Goal: Obtain resource: Download file/media

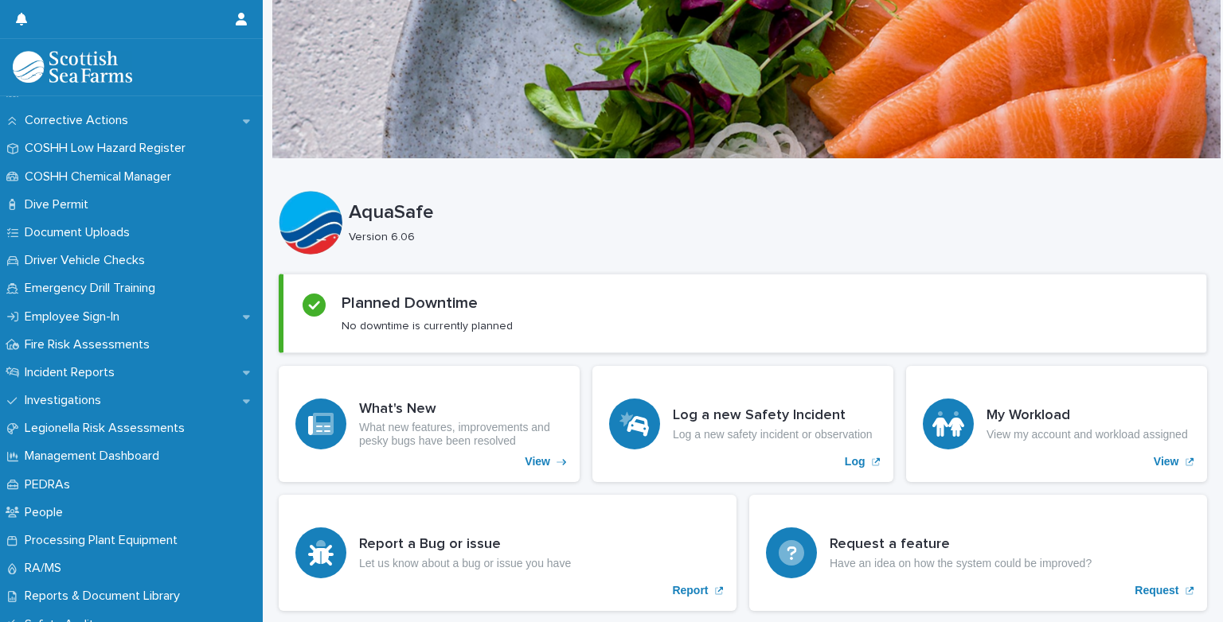
scroll to position [384, 0]
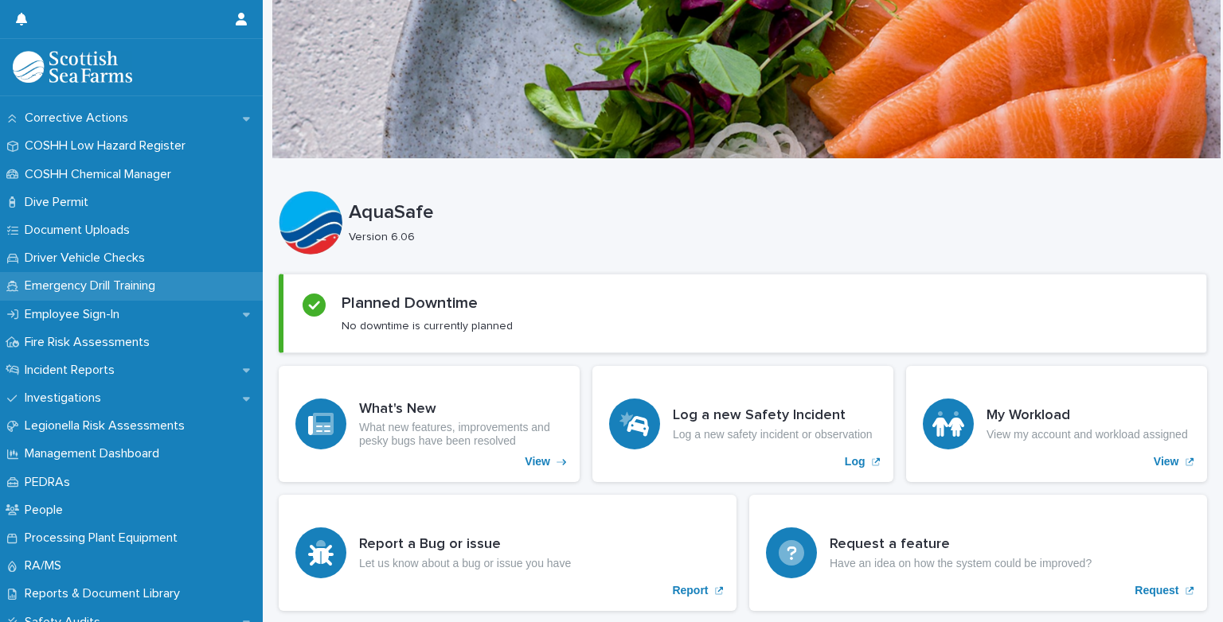
click at [92, 288] on p "Emergency Drill Training" at bounding box center [93, 286] width 150 height 15
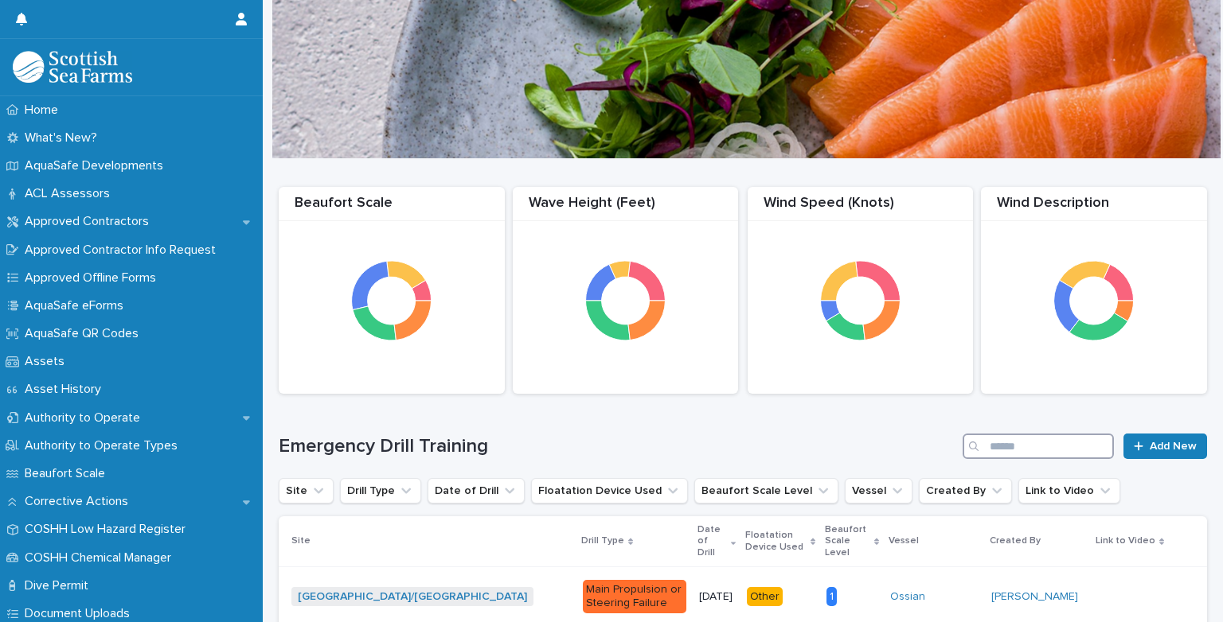
click at [983, 449] on input "Search" at bounding box center [1037, 446] width 151 height 25
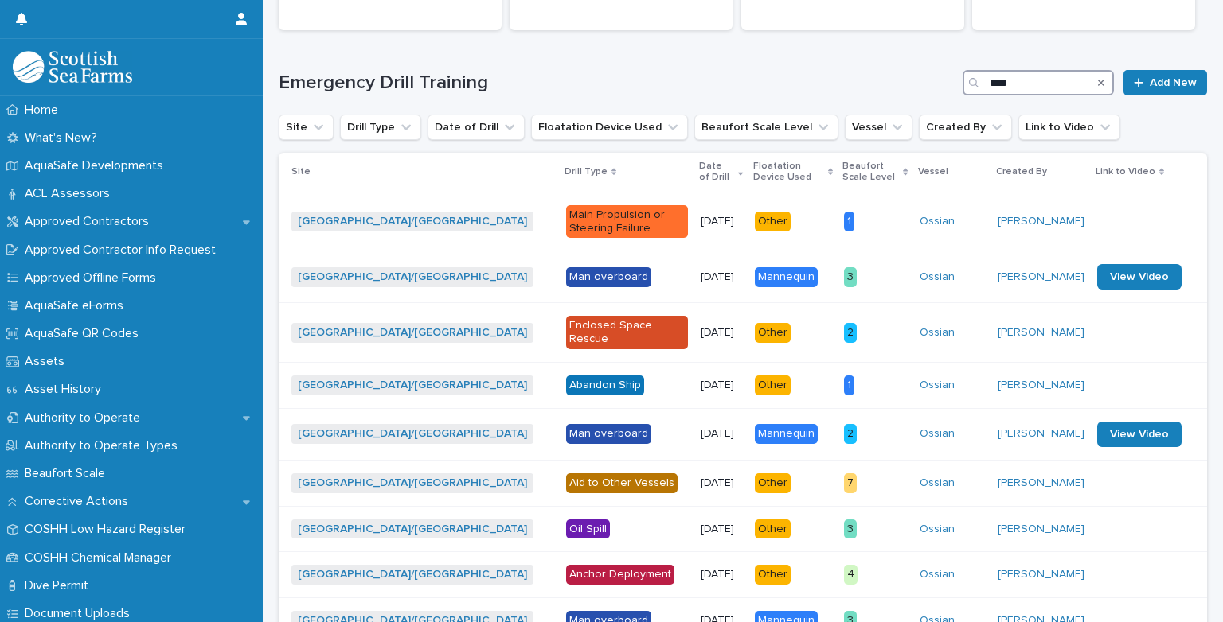
scroll to position [371, 0]
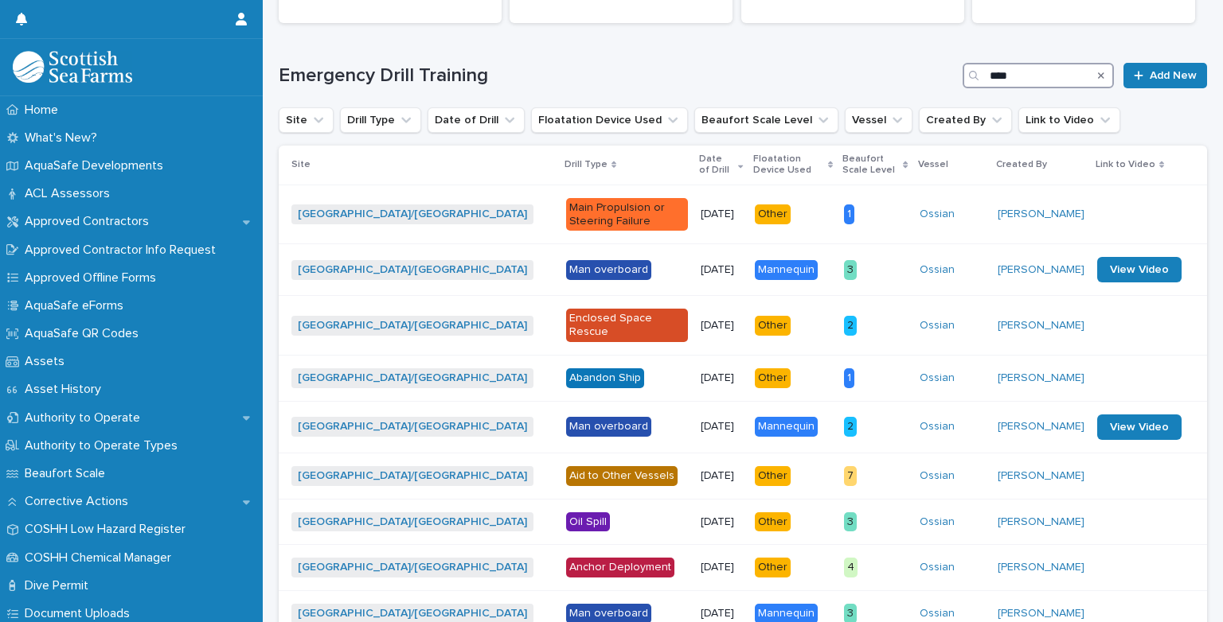
click at [1011, 75] on input "****" at bounding box center [1037, 75] width 151 height 25
type input "*"
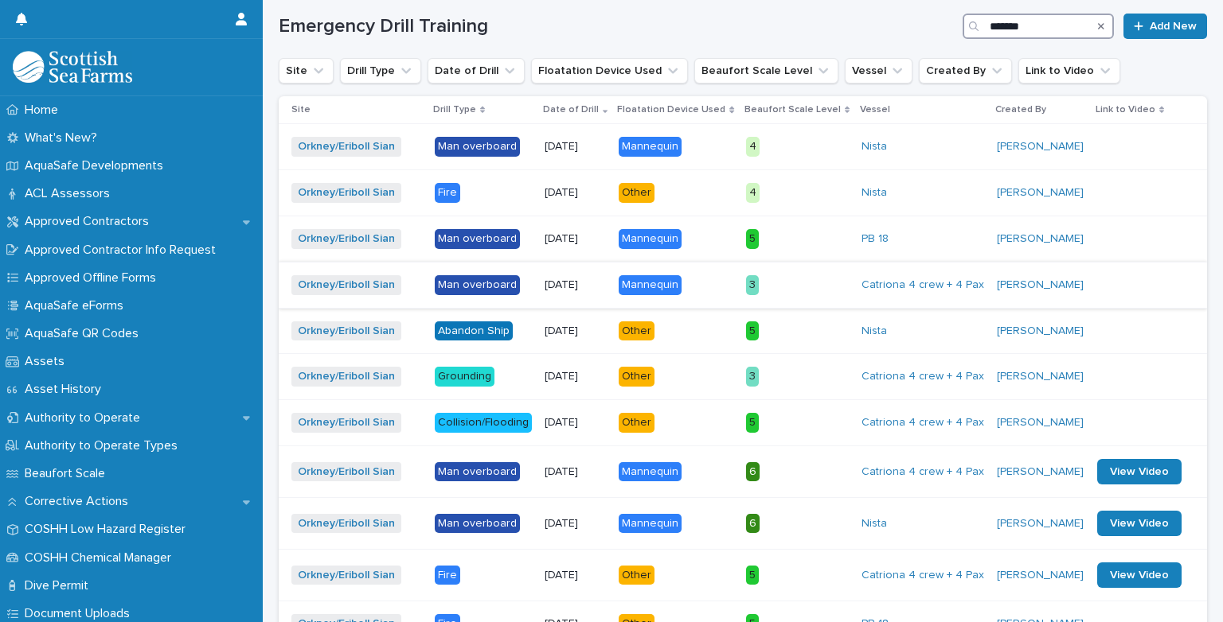
scroll to position [417, 0]
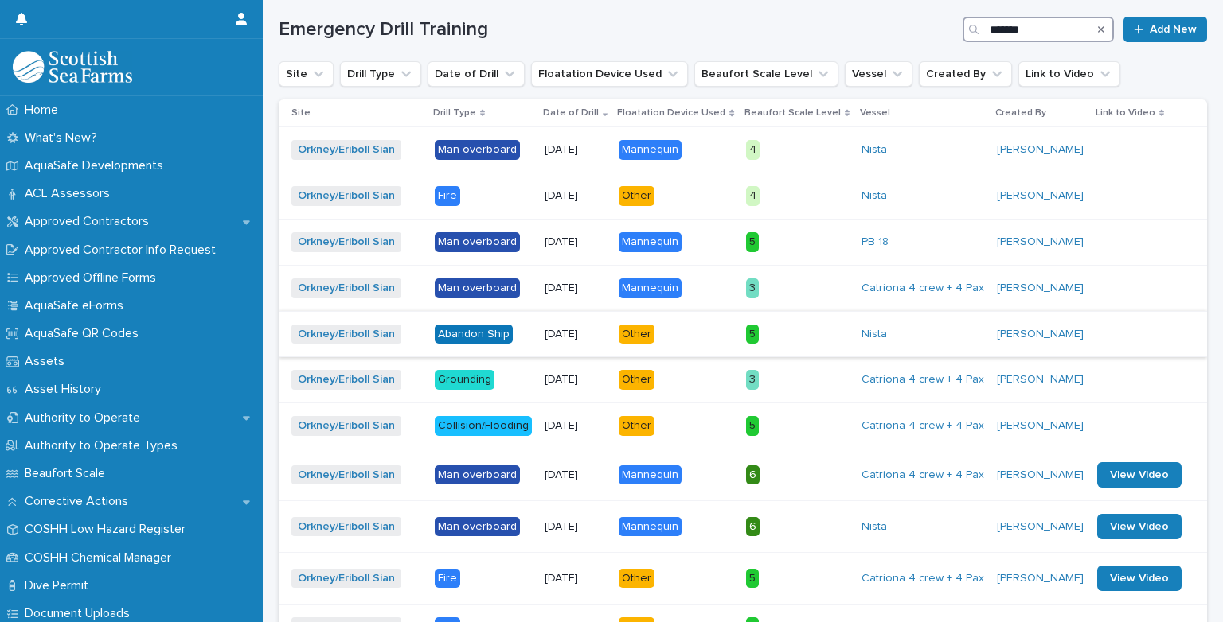
type input "*******"
click at [589, 333] on p "[DATE]" at bounding box center [575, 335] width 62 height 14
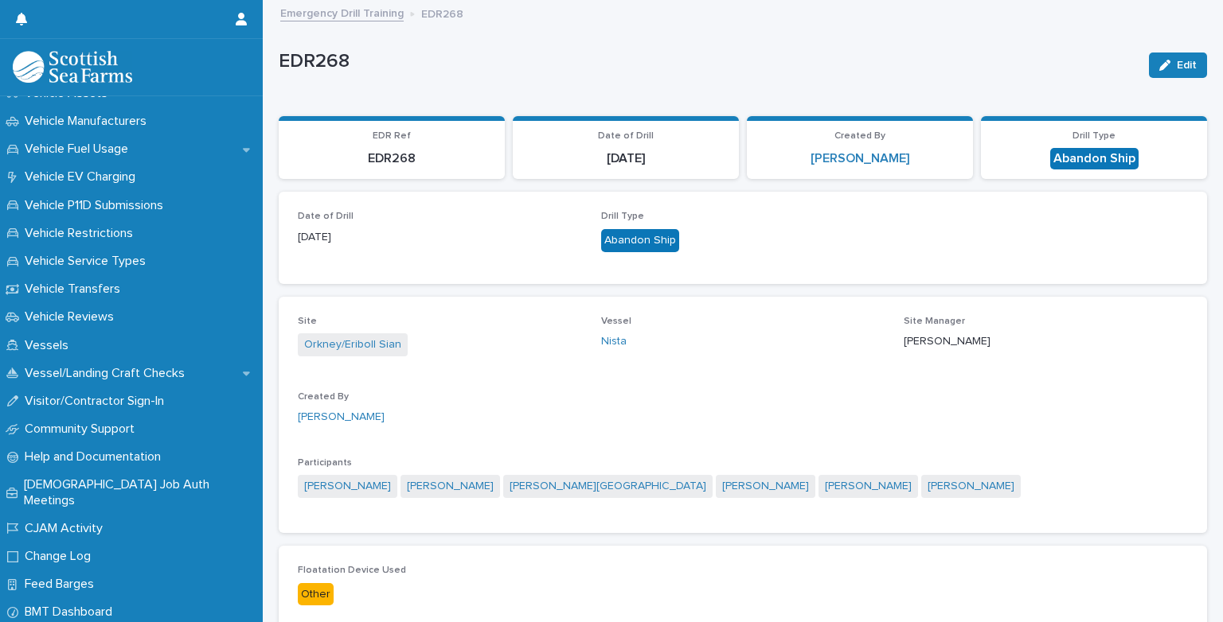
scroll to position [1322, 0]
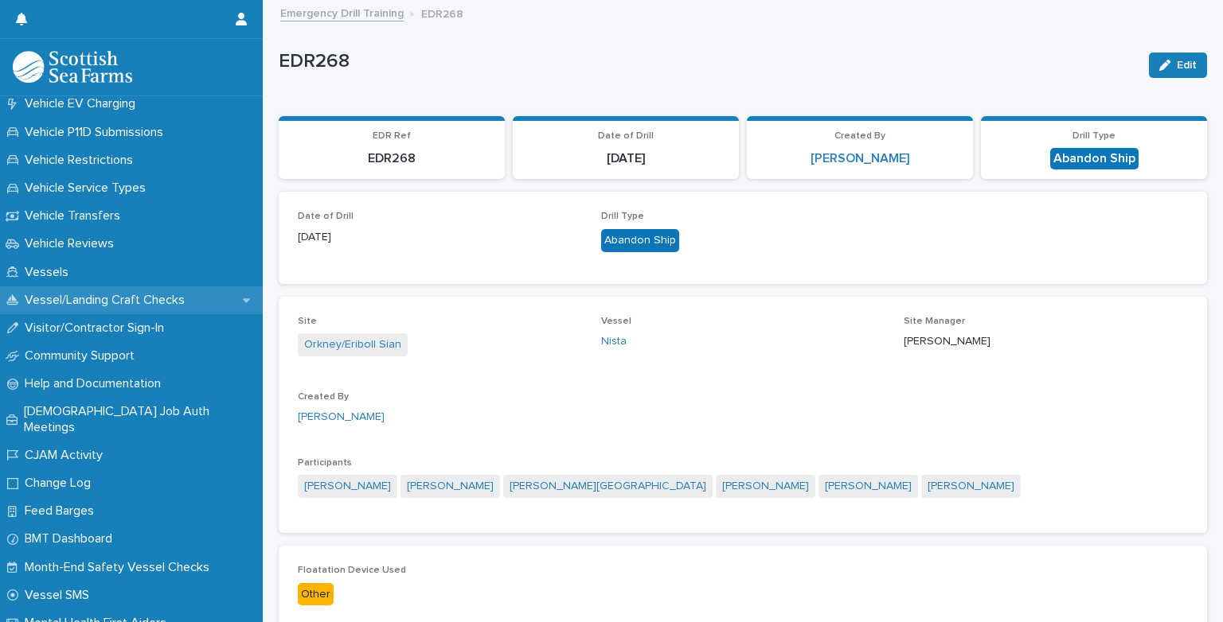
click at [110, 298] on p "Vessel/Landing Craft Checks" at bounding box center [107, 300] width 179 height 15
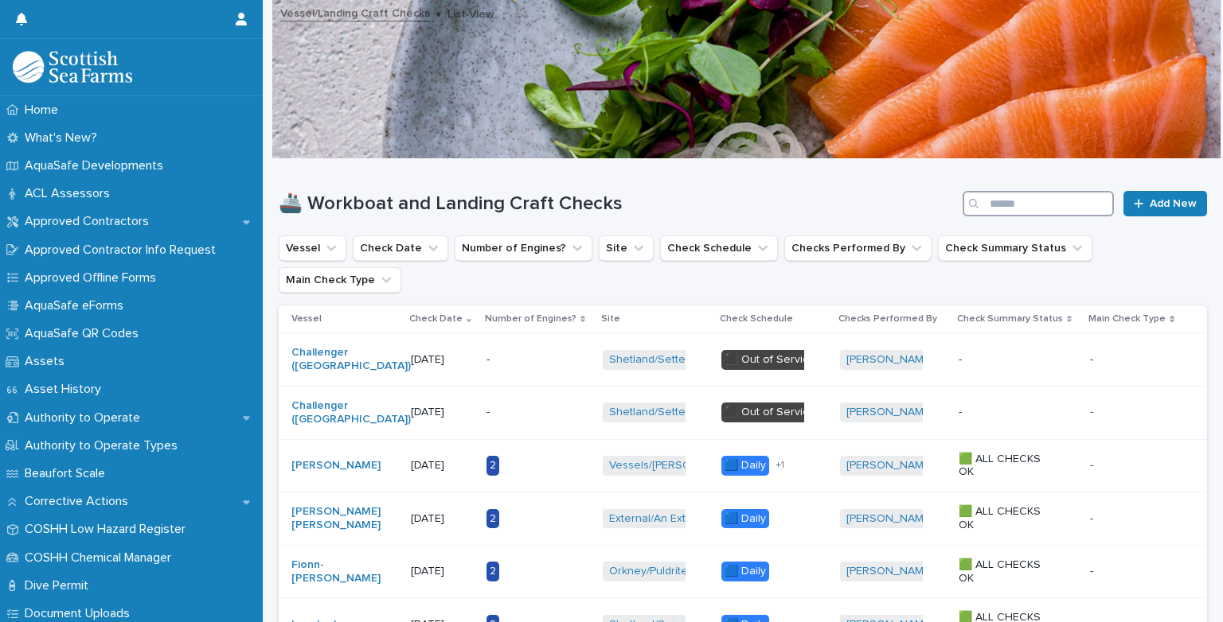
click at [1004, 199] on input "Search" at bounding box center [1037, 203] width 151 height 25
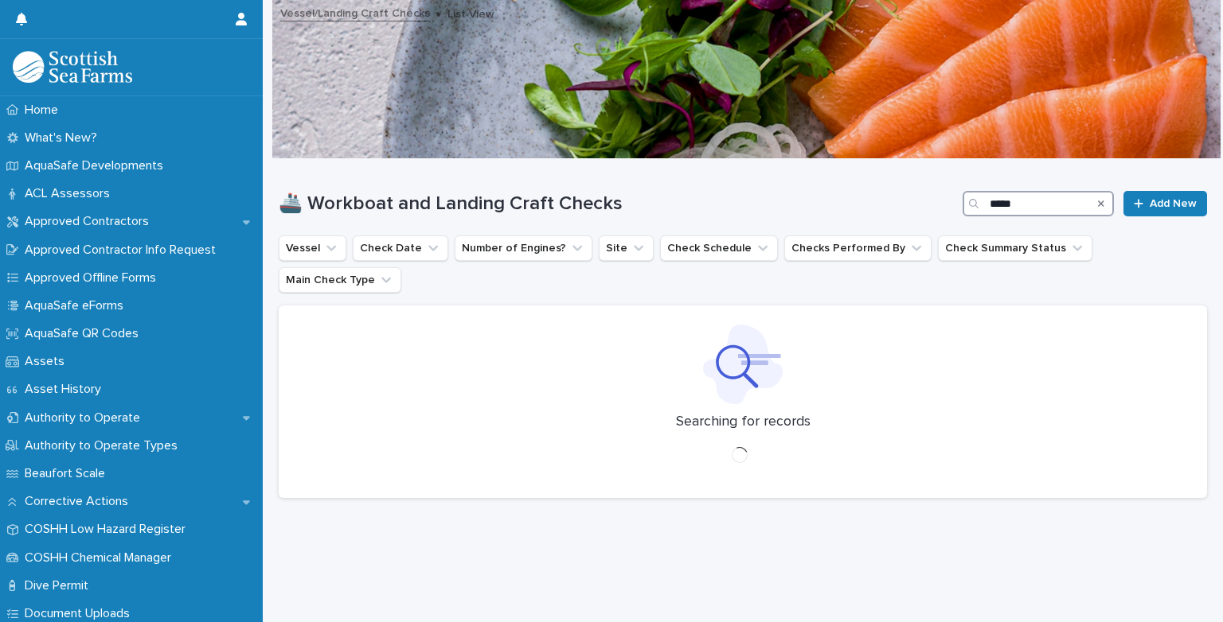
type input "*****"
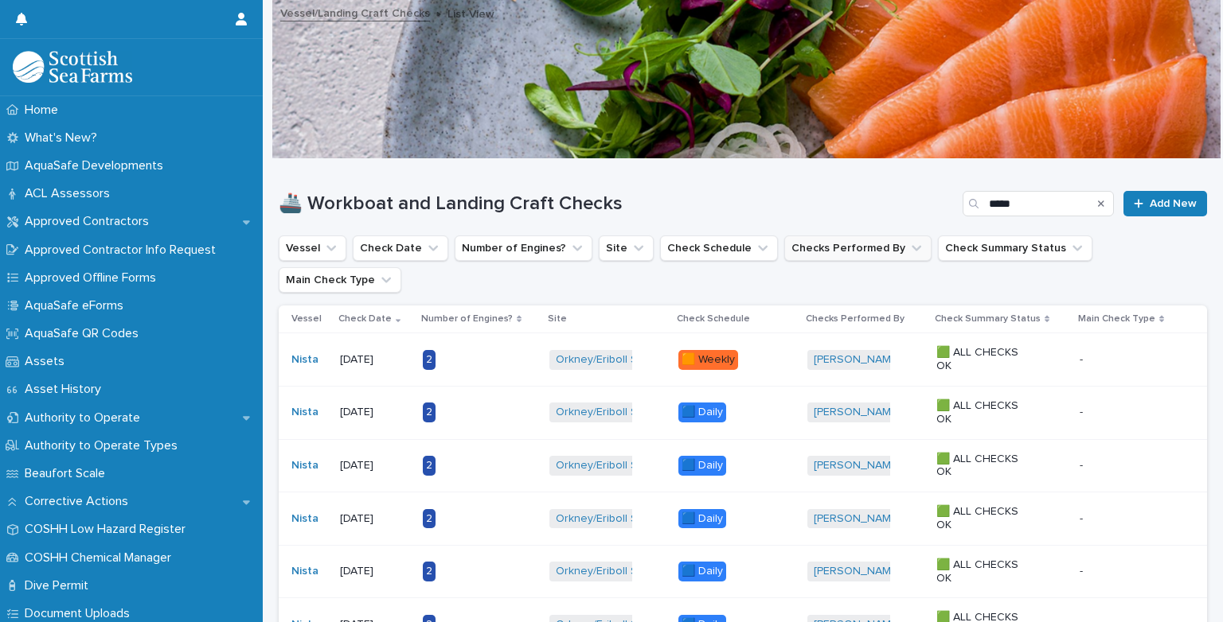
click at [865, 248] on button "Checks Performed By" at bounding box center [857, 248] width 147 height 25
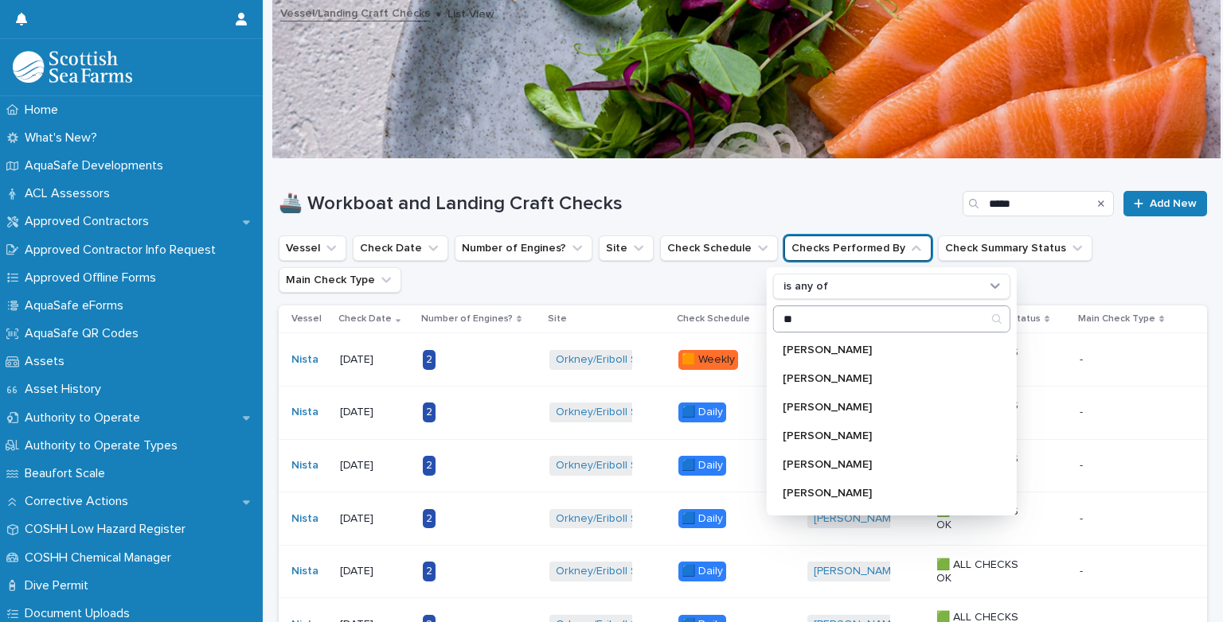
type input "*"
type input "***"
click at [829, 376] on p "[PERSON_NAME][GEOGRAPHIC_DATA]" at bounding box center [883, 378] width 202 height 11
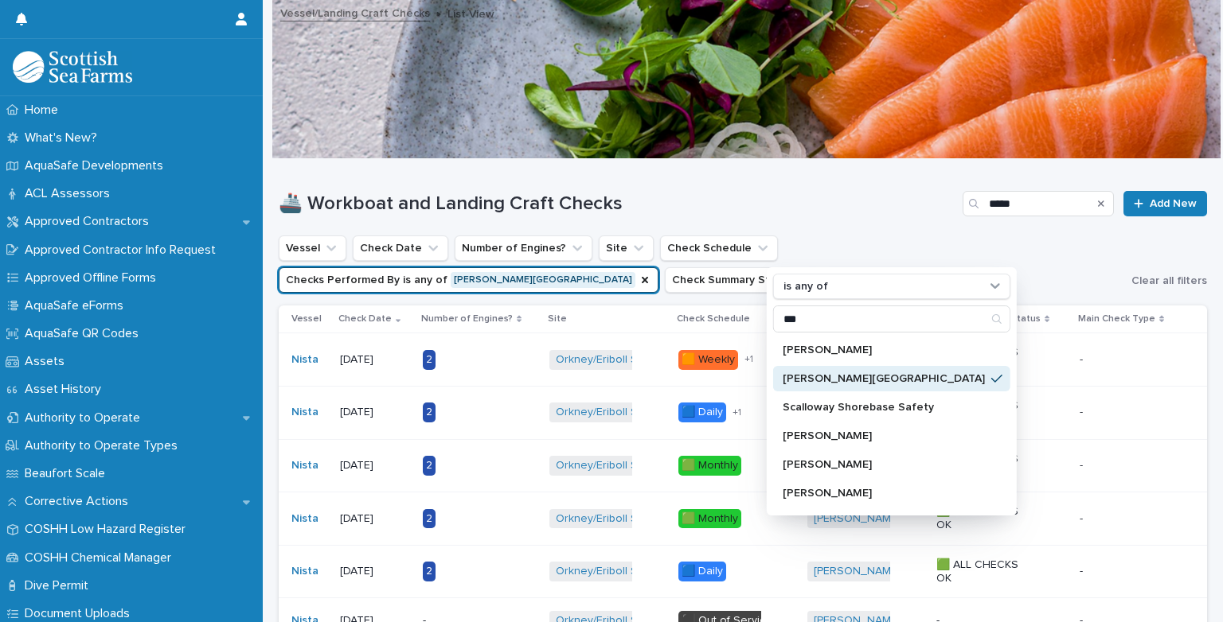
click at [694, 279] on ul "Vessel Check Date Number of Engines? Site Check Schedule Checks Performed By is…" at bounding box center [701, 264] width 852 height 64
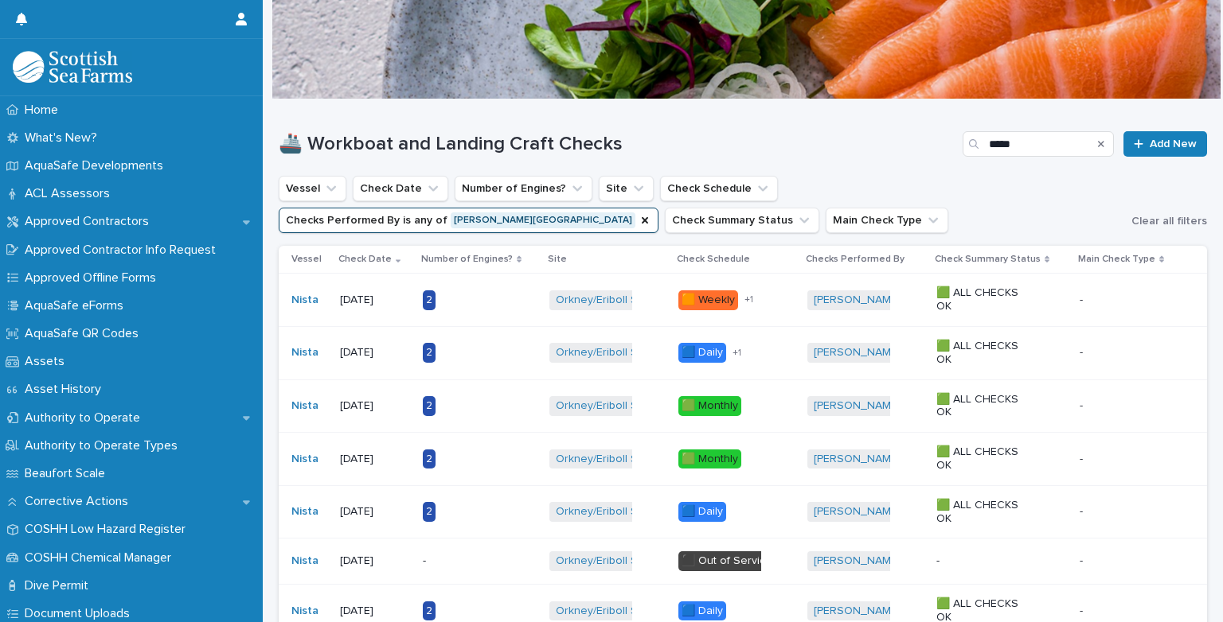
scroll to position [55, 0]
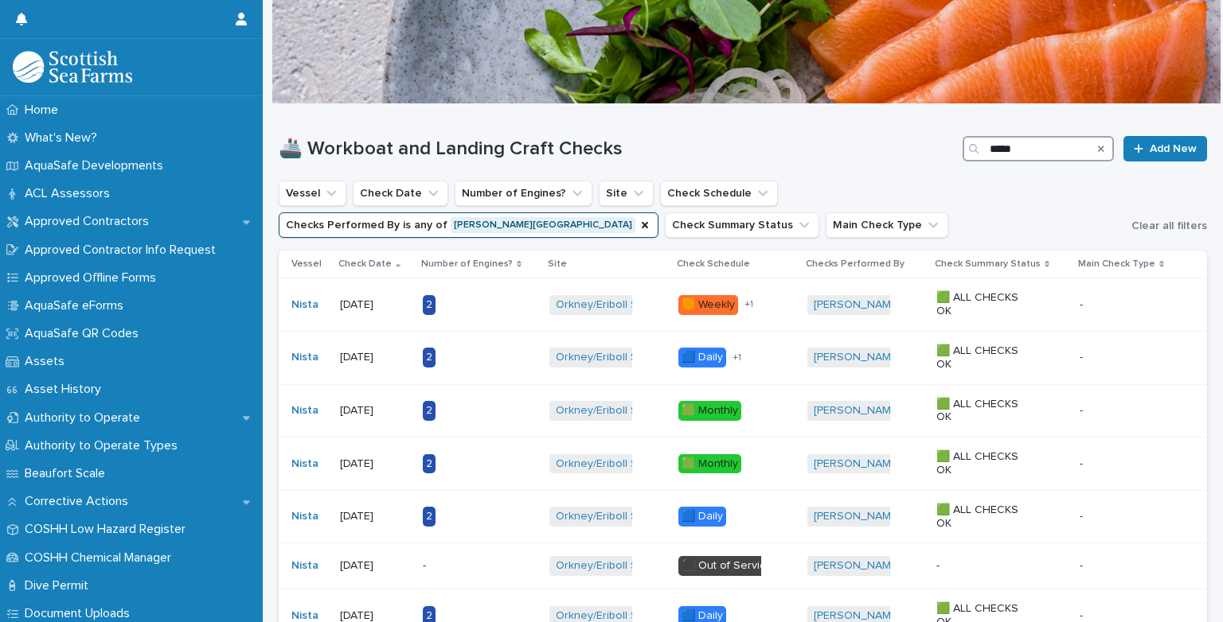
click at [999, 142] on input "*****" at bounding box center [1037, 148] width 151 height 25
type input "*"
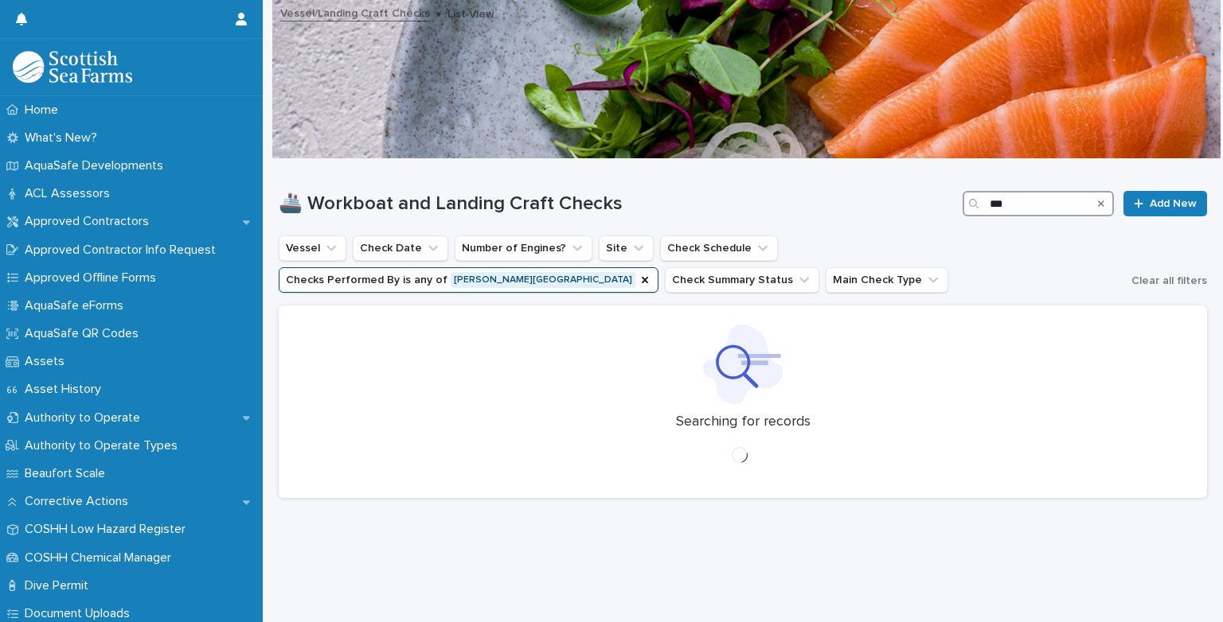
scroll to position [12, 0]
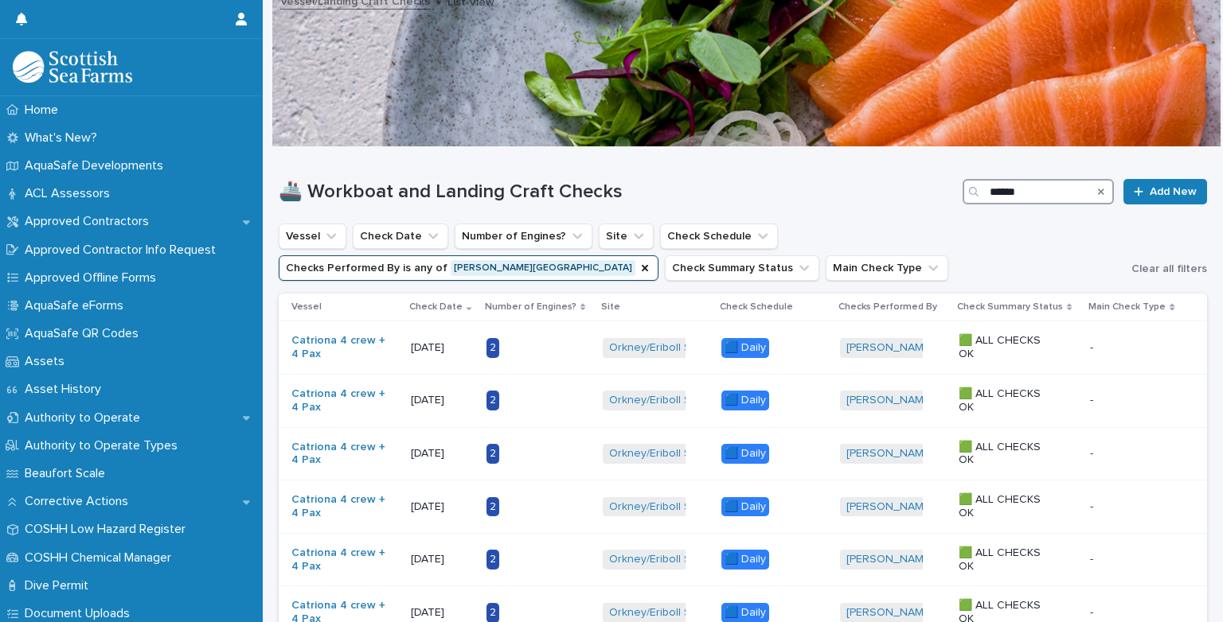
scroll to position [55, 0]
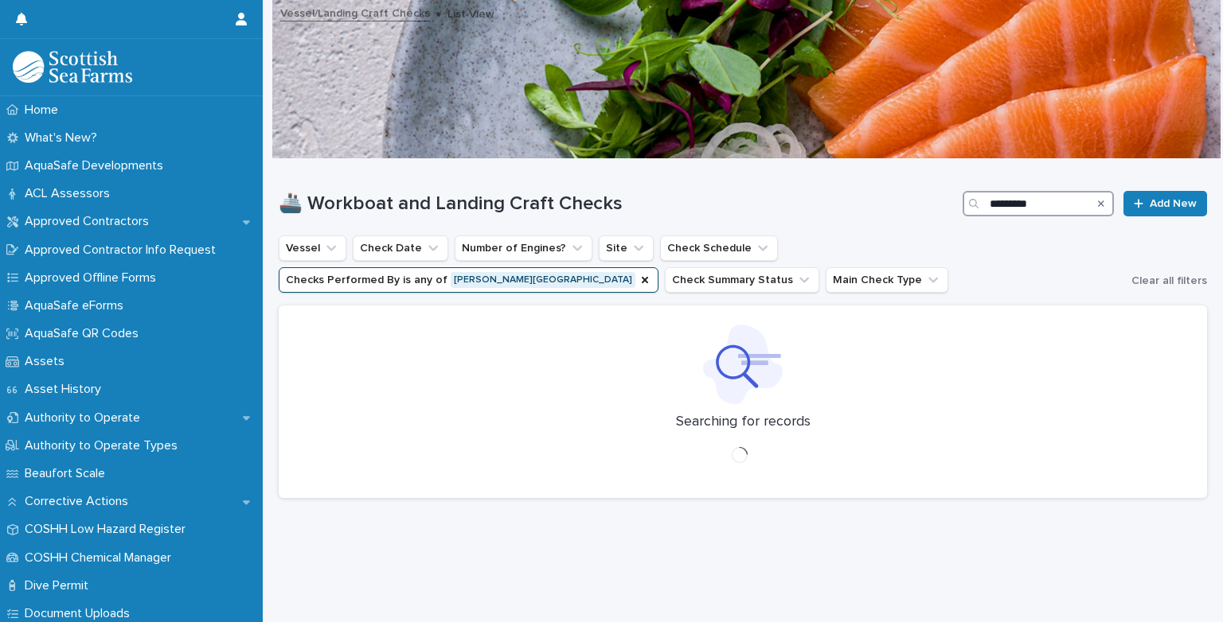
scroll to position [12, 0]
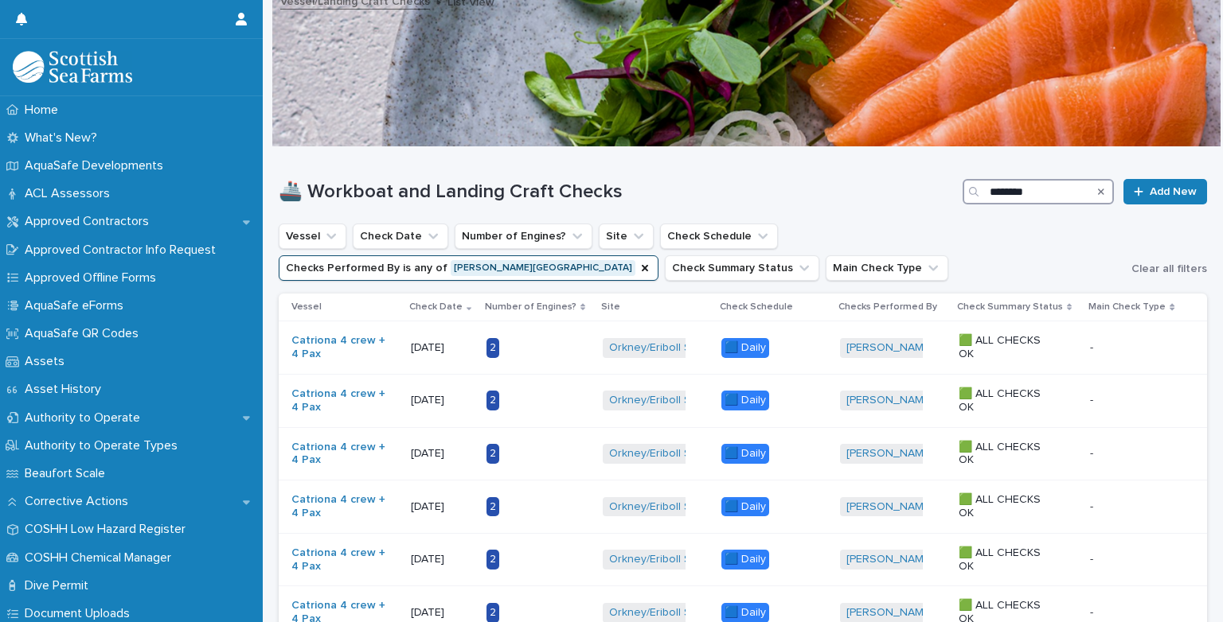
scroll to position [55, 0]
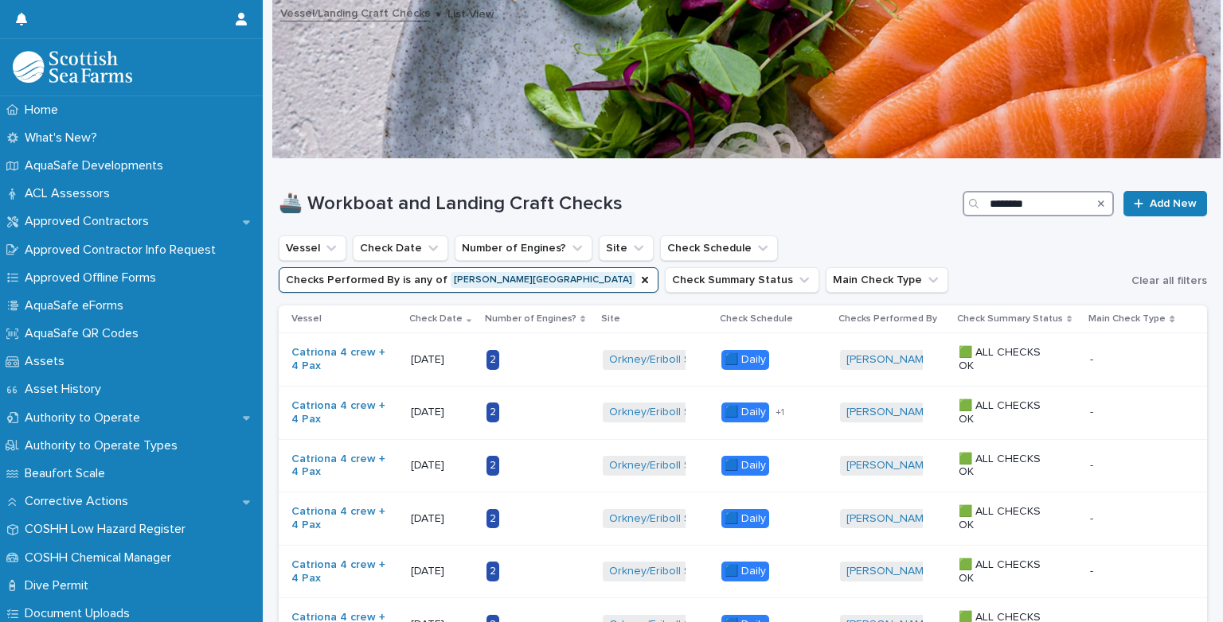
click at [1018, 197] on input "********" at bounding box center [1037, 203] width 151 height 25
type input "*"
click at [648, 277] on icon "Checks Performed By" at bounding box center [645, 280] width 6 height 6
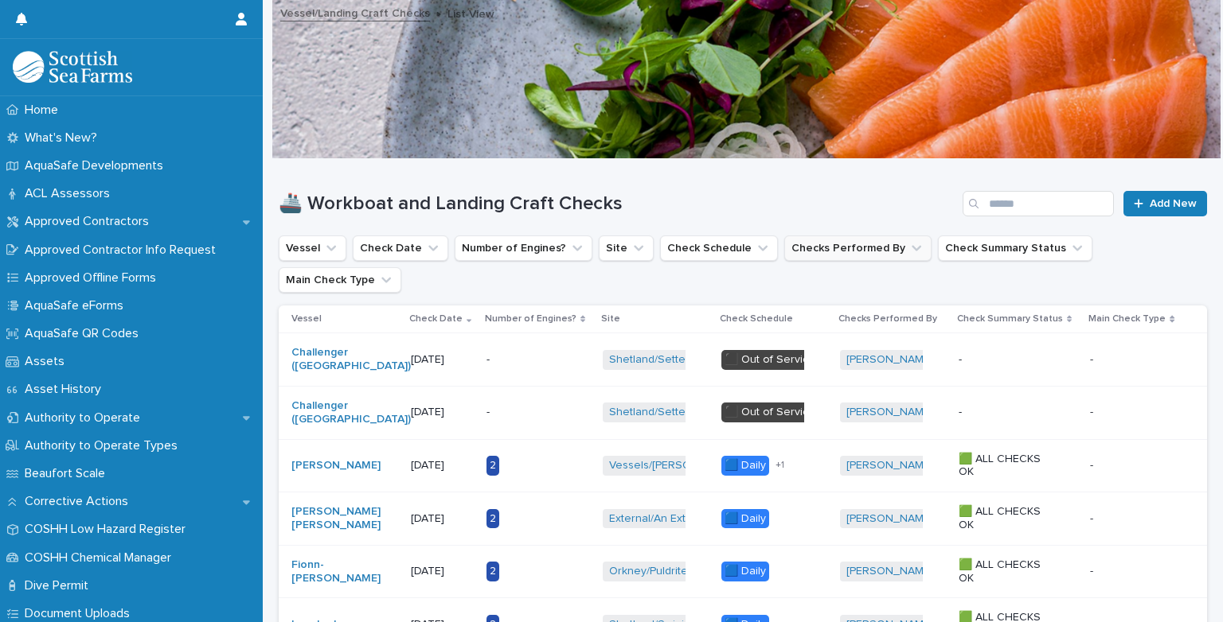
click at [306, 12] on link "Vessel/Landing Craft Checks" at bounding box center [355, 12] width 150 height 18
click at [302, 17] on link "Vessel/Landing Craft Checks" at bounding box center [355, 12] width 150 height 18
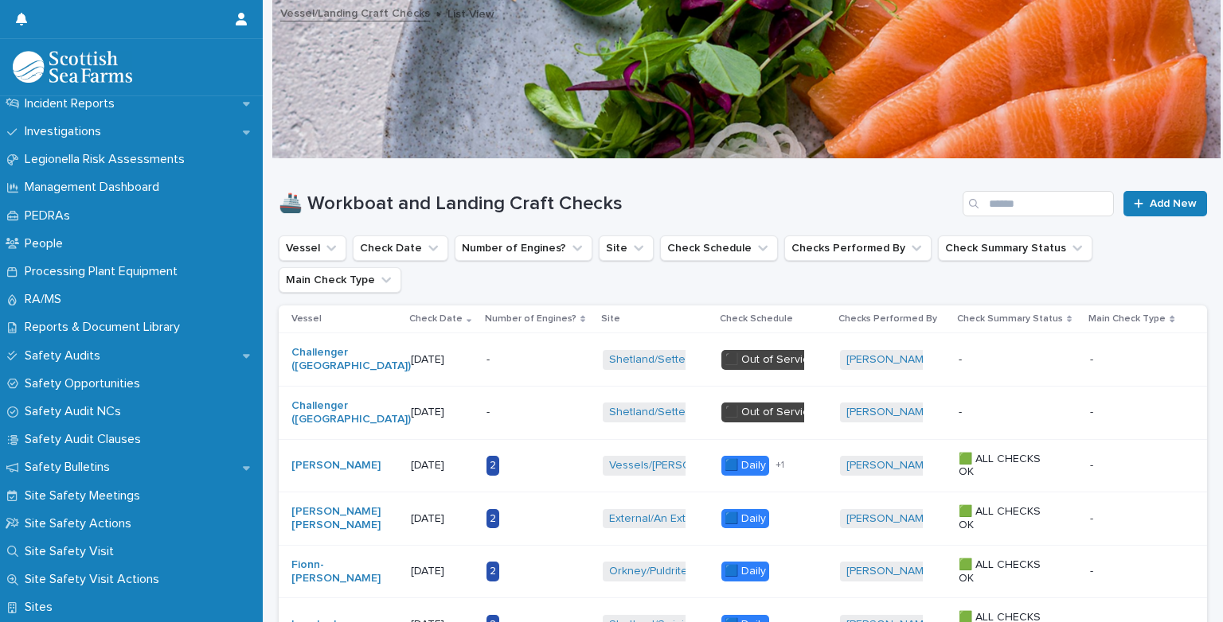
scroll to position [648, 0]
click at [94, 500] on p "Site Safety Meetings" at bounding box center [85, 498] width 135 height 15
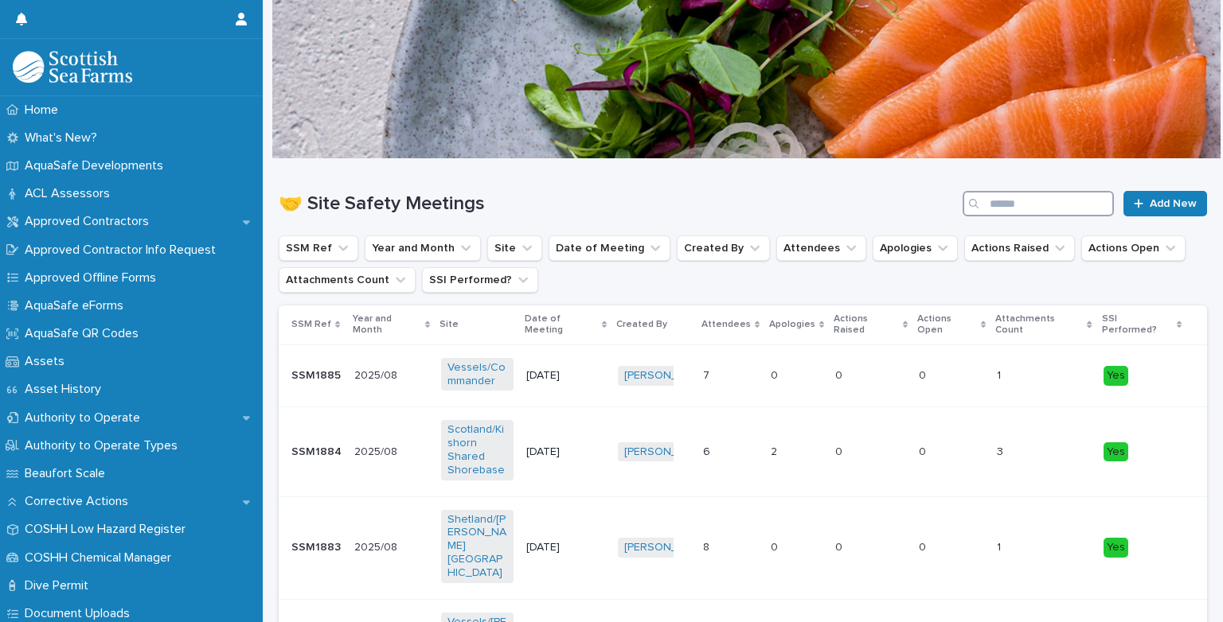
click at [990, 201] on input "Search" at bounding box center [1037, 203] width 151 height 25
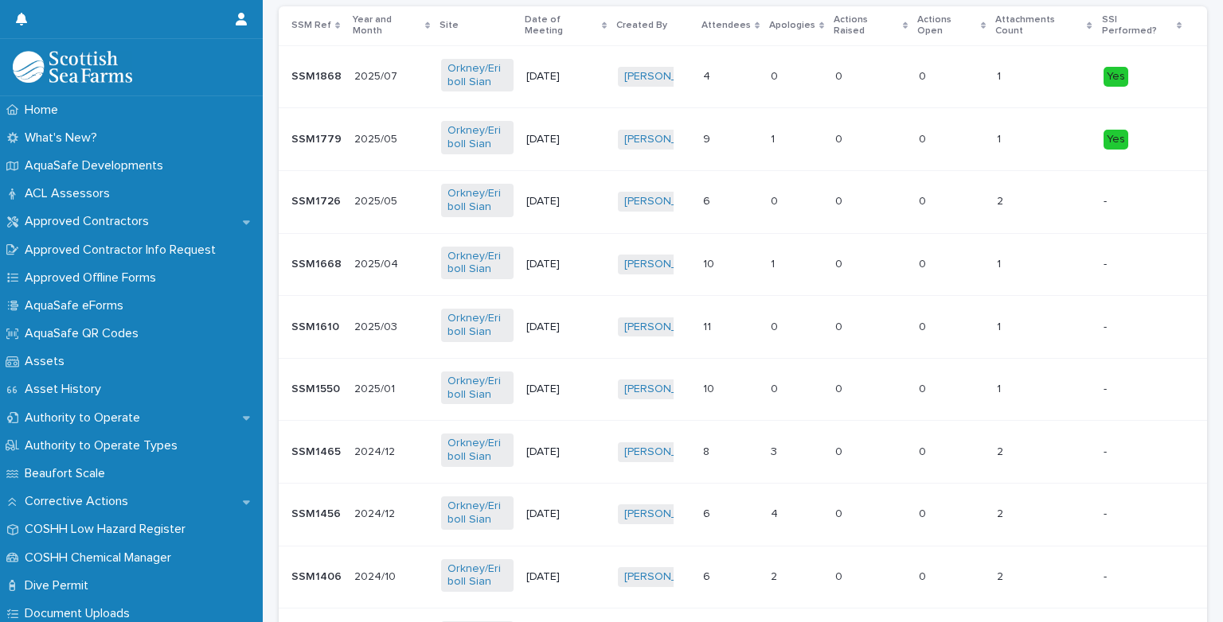
scroll to position [308, 0]
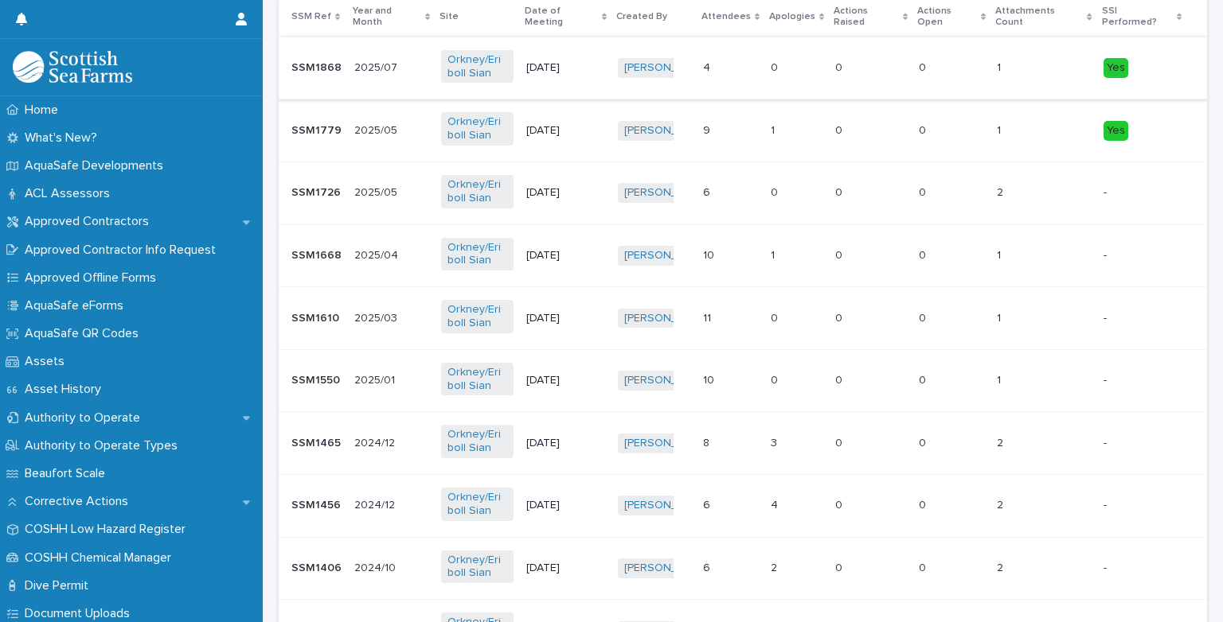
type input "*******"
click at [707, 81] on td "4 4" at bounding box center [730, 68] width 68 height 63
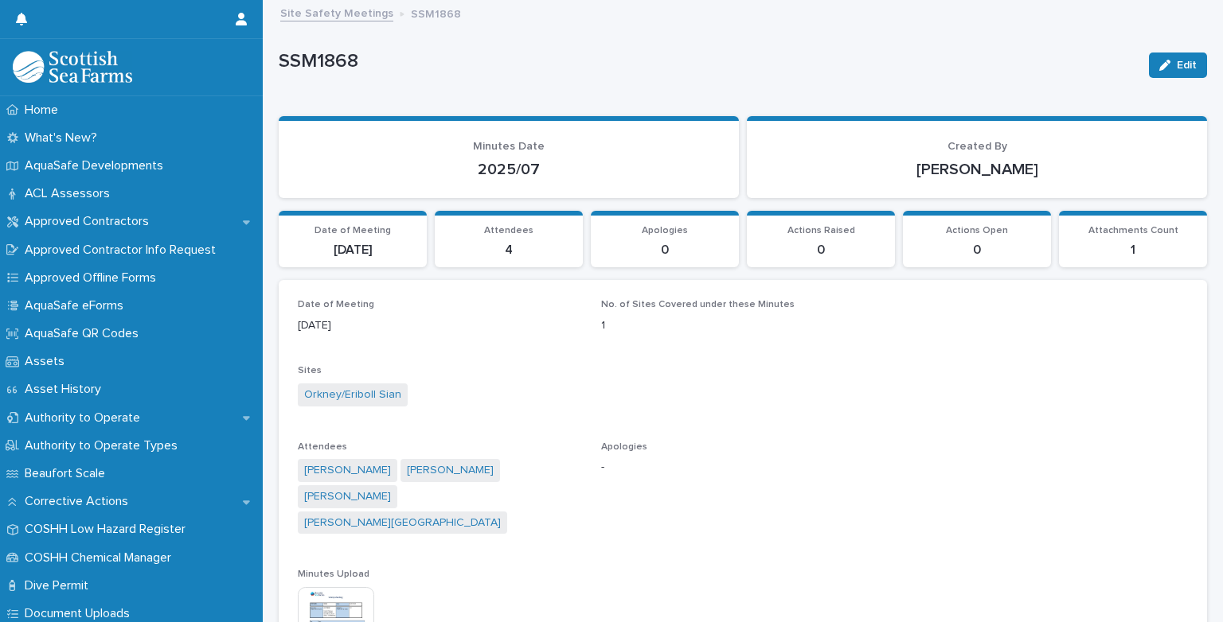
click at [350, 606] on img at bounding box center [336, 625] width 76 height 76
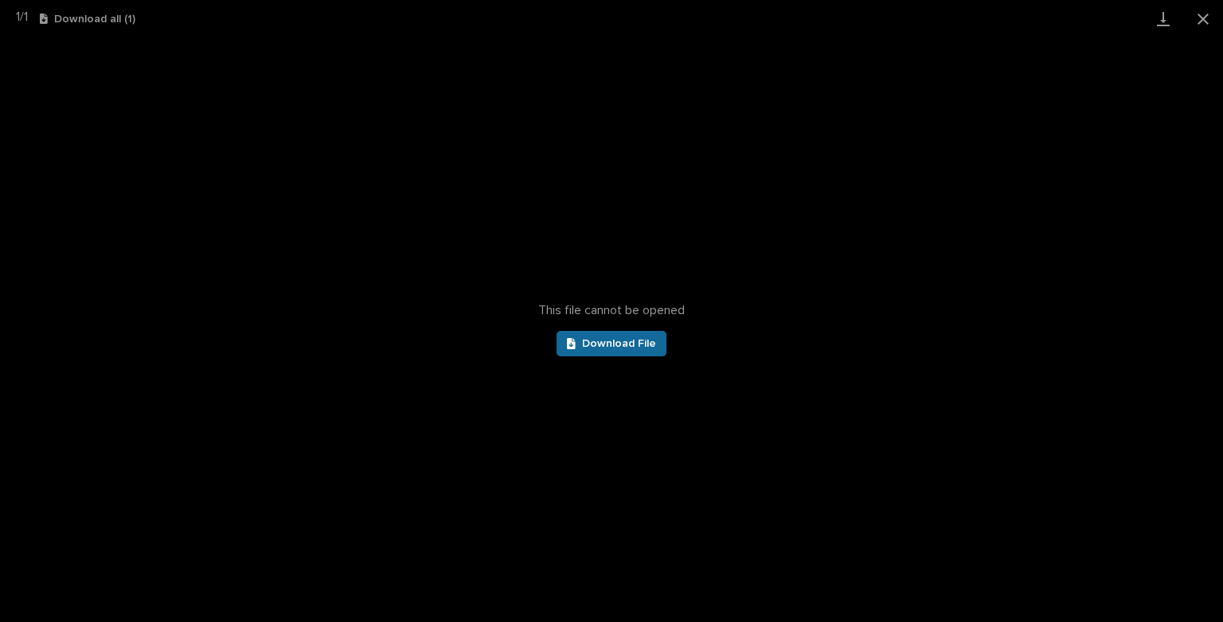
click at [621, 352] on link "Download File" at bounding box center [611, 343] width 110 height 25
click at [1194, 21] on button "Close gallery" at bounding box center [1203, 18] width 40 height 37
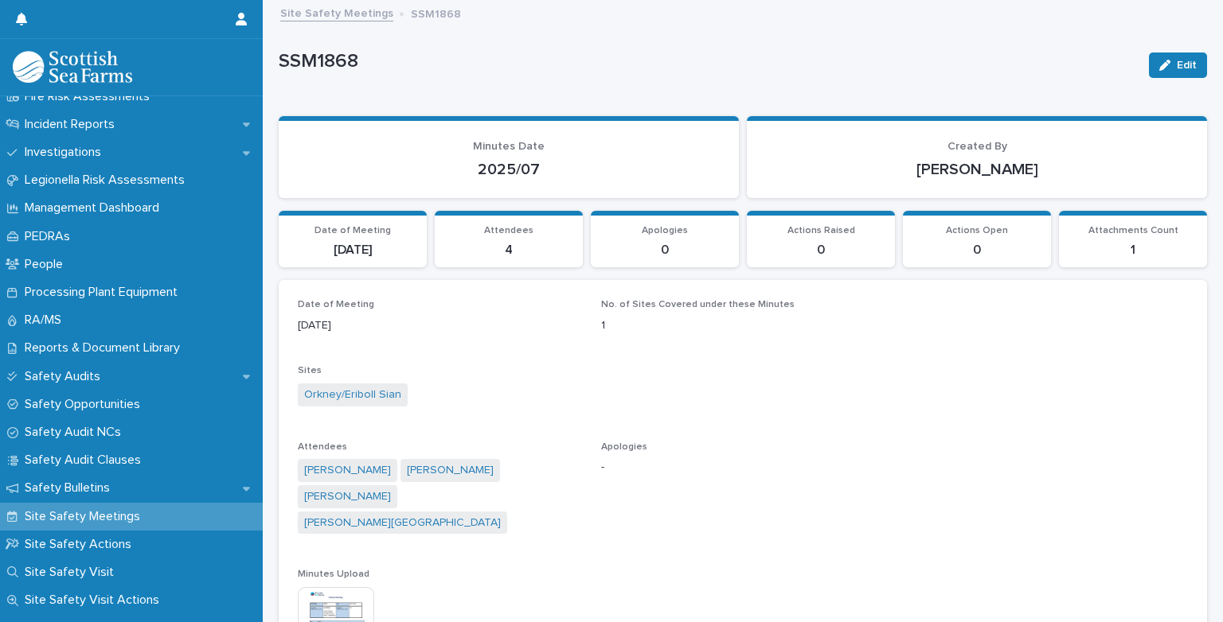
scroll to position [653, 0]
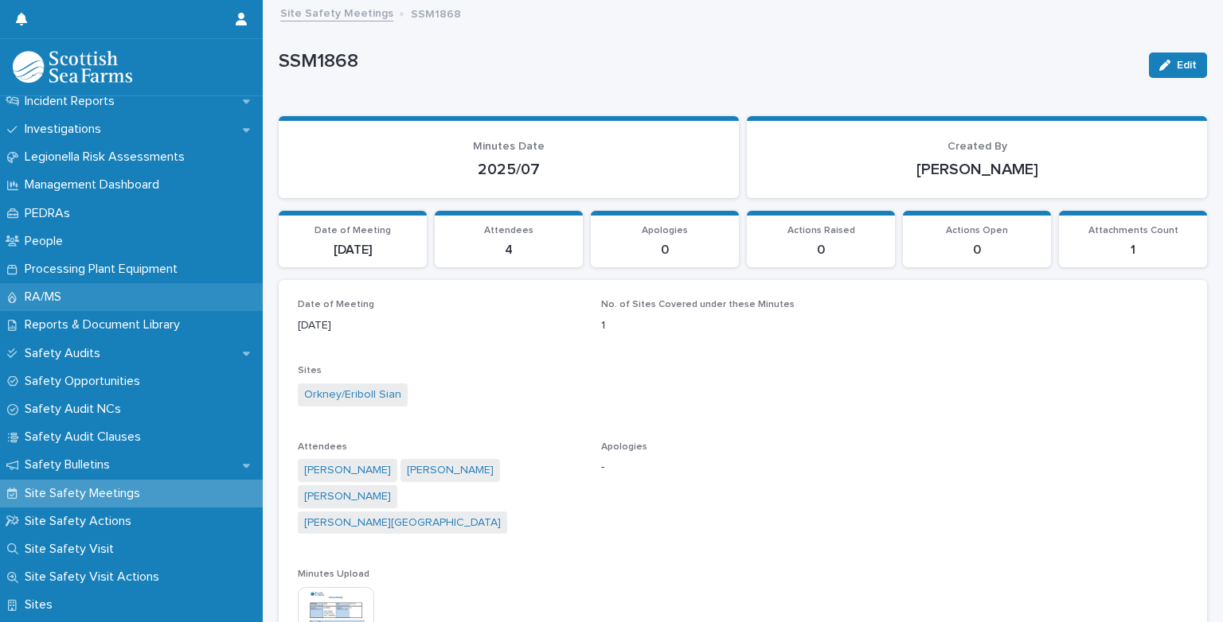
click at [64, 294] on p "RA/MS" at bounding box center [46, 297] width 56 height 15
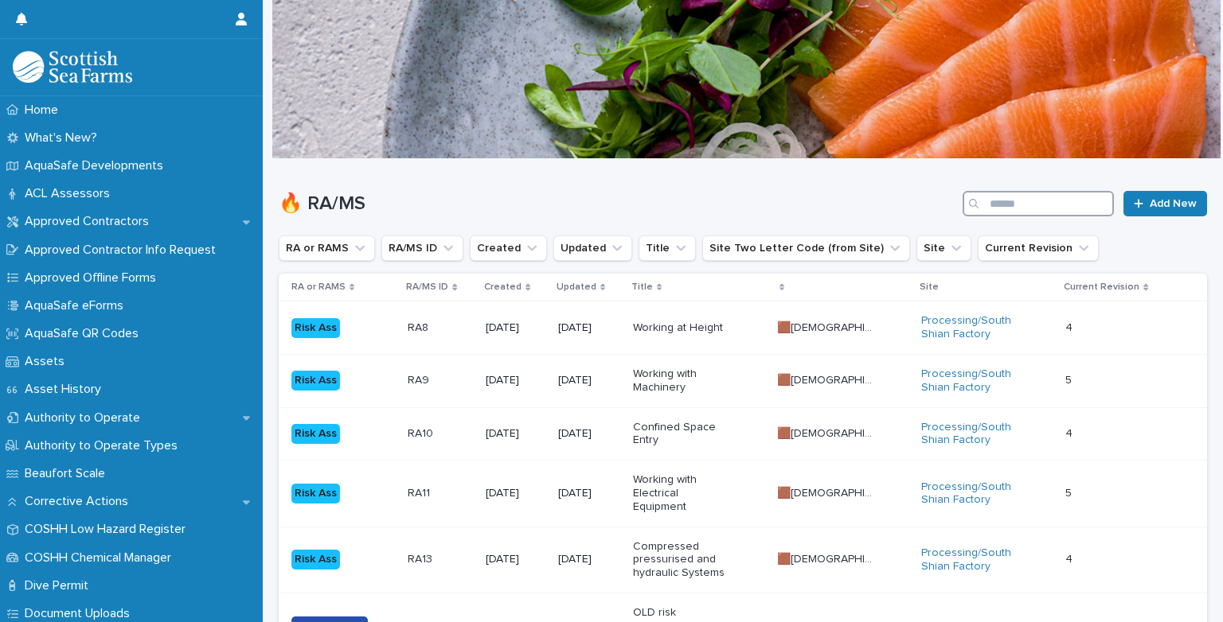
click at [1063, 205] on input "Search" at bounding box center [1037, 203] width 151 height 25
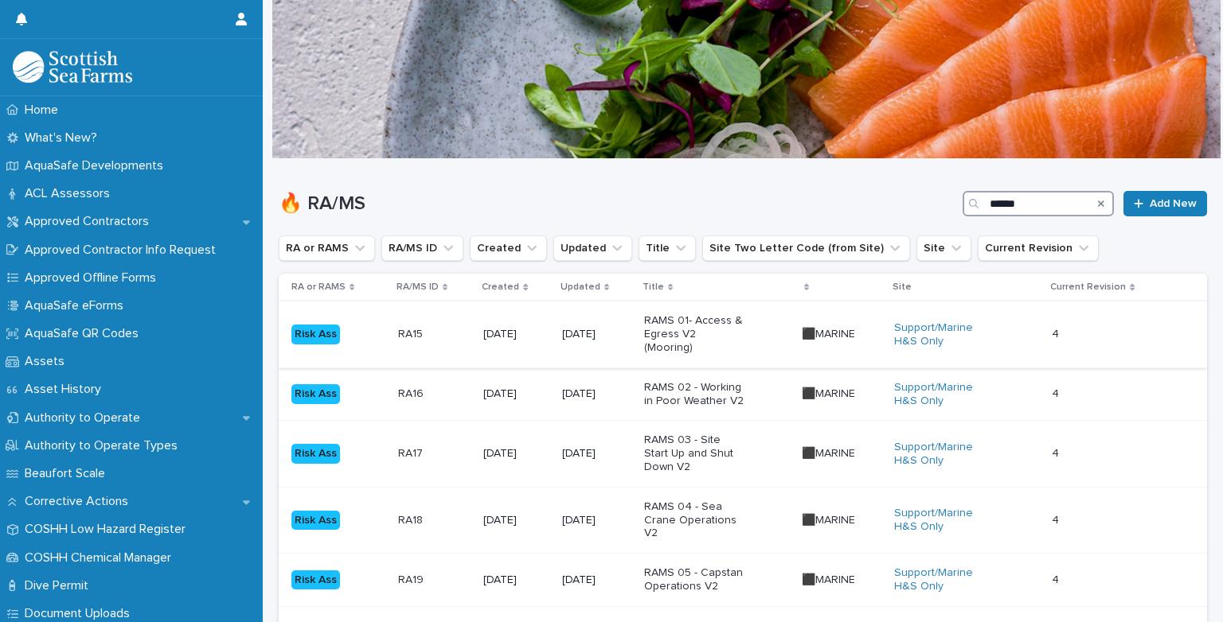
type input "******"
click at [645, 332] on td "RAMS 01- Access & Egress V2 (Mooring)" at bounding box center [717, 335] width 158 height 66
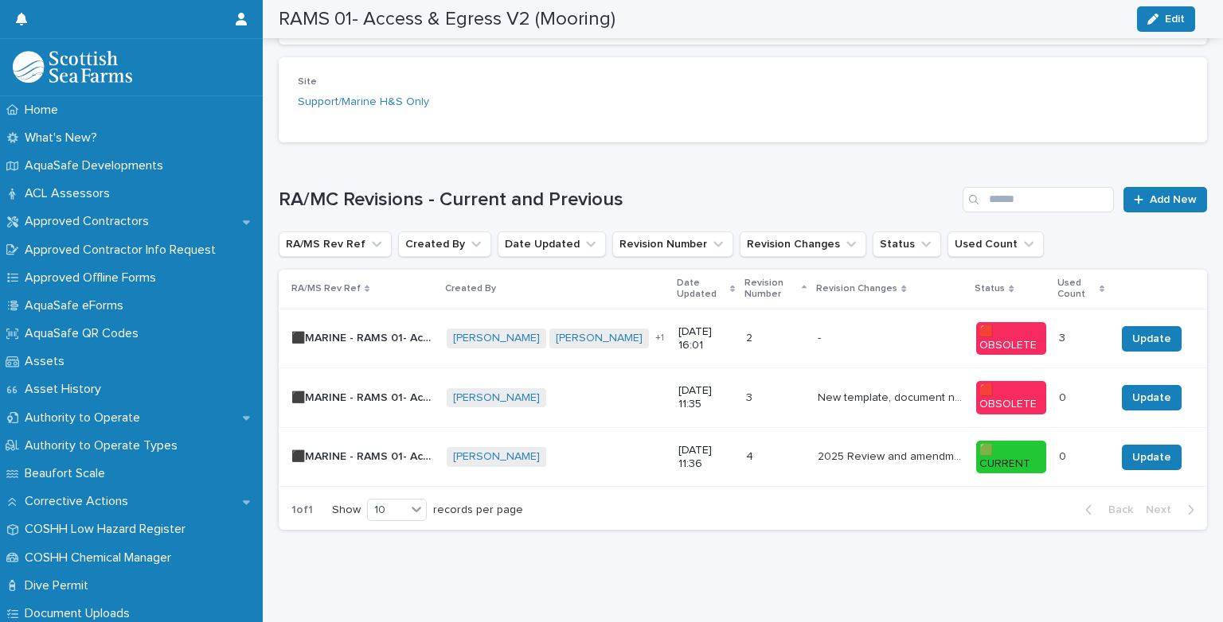
scroll to position [509, 0]
click at [684, 444] on p "[DATE] 11:36" at bounding box center [705, 457] width 55 height 27
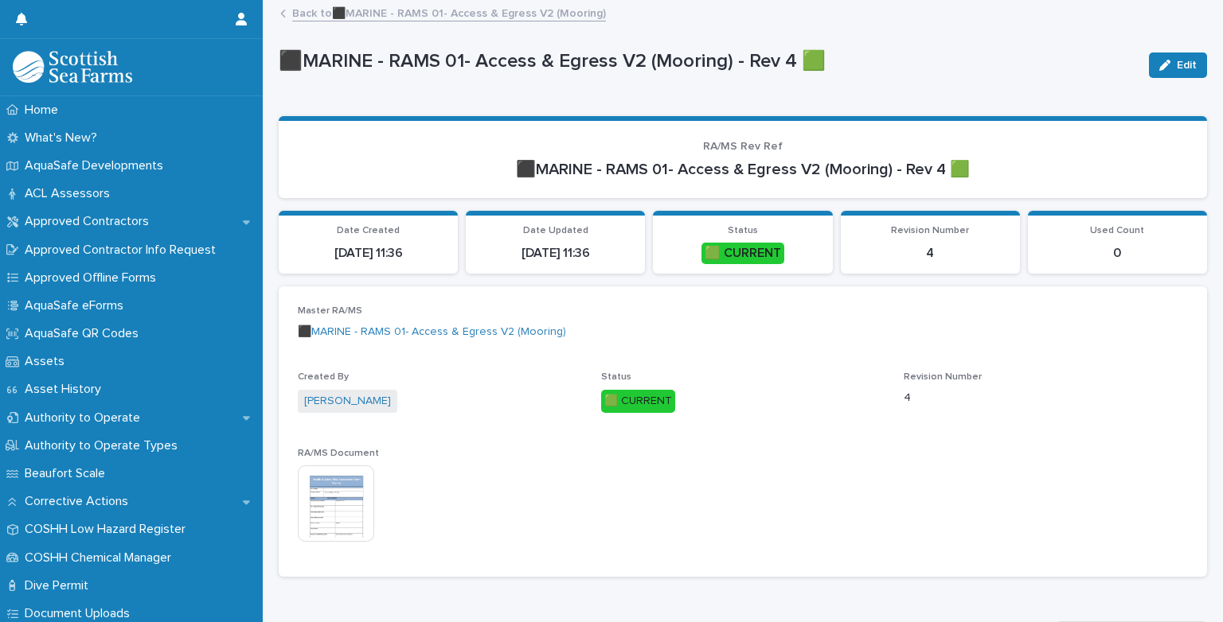
click at [333, 496] on img at bounding box center [336, 504] width 76 height 76
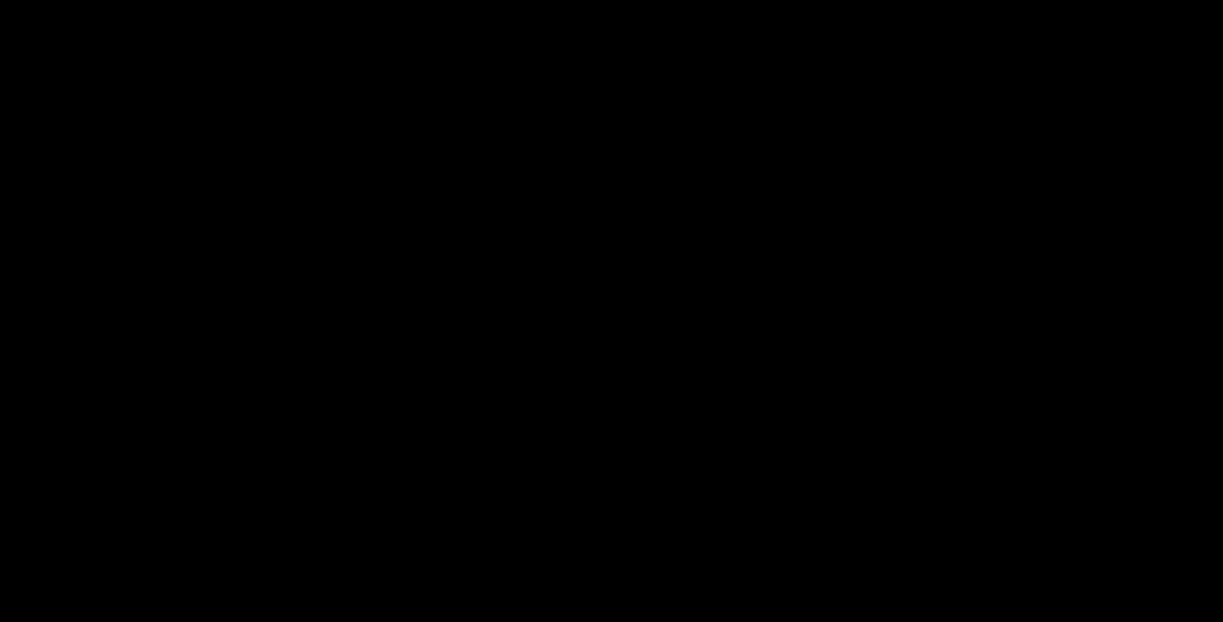
click at [333, 496] on div at bounding box center [611, 329] width 1223 height 585
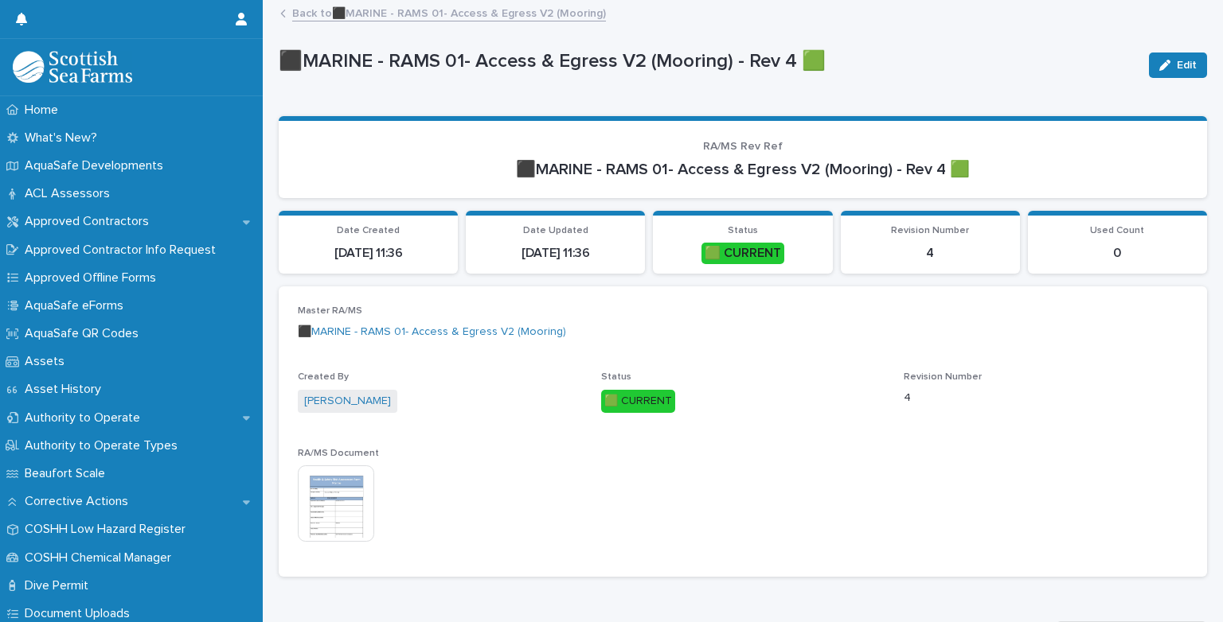
click at [333, 496] on img at bounding box center [336, 504] width 76 height 76
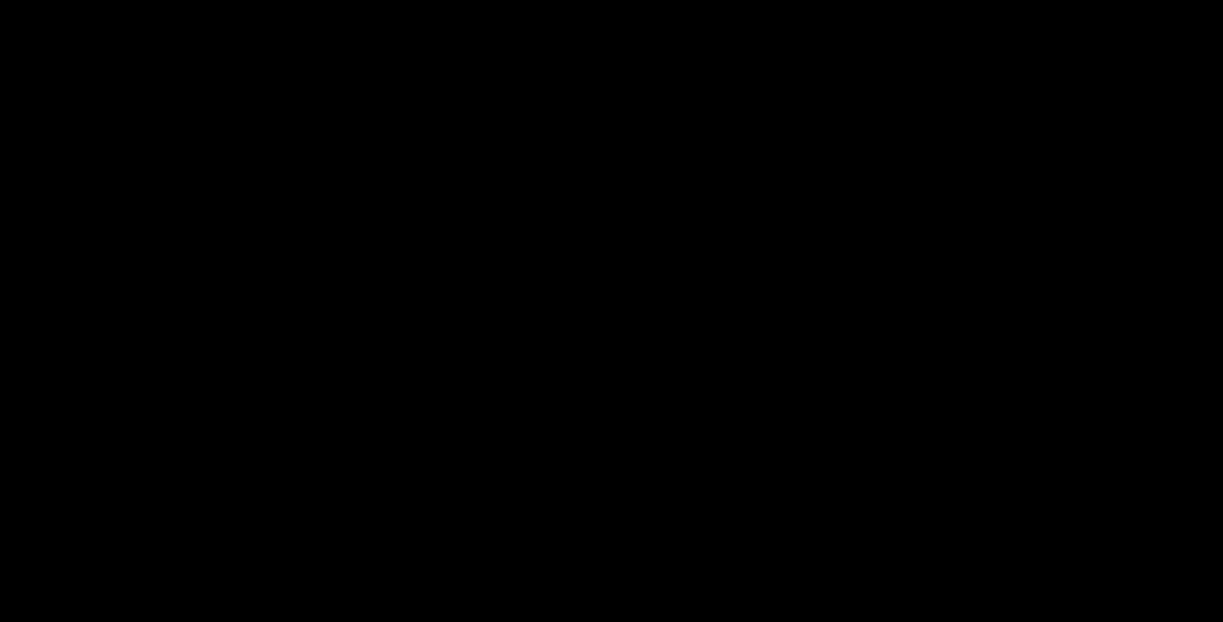
click at [333, 496] on div at bounding box center [611, 329] width 1223 height 585
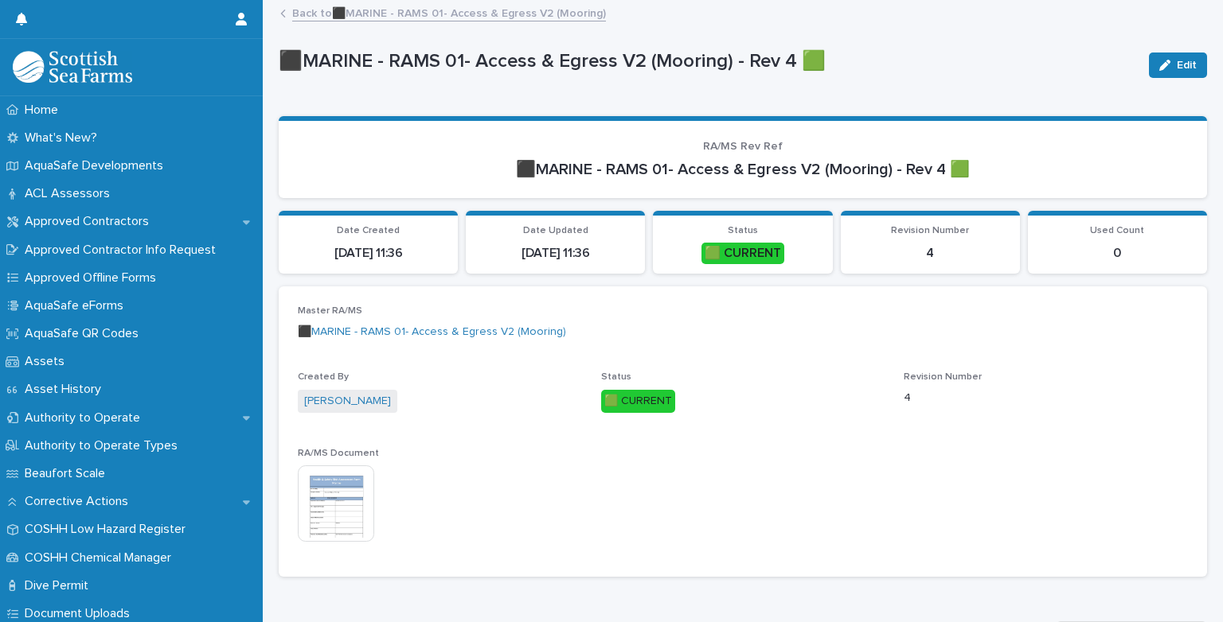
click at [333, 496] on img at bounding box center [336, 504] width 76 height 76
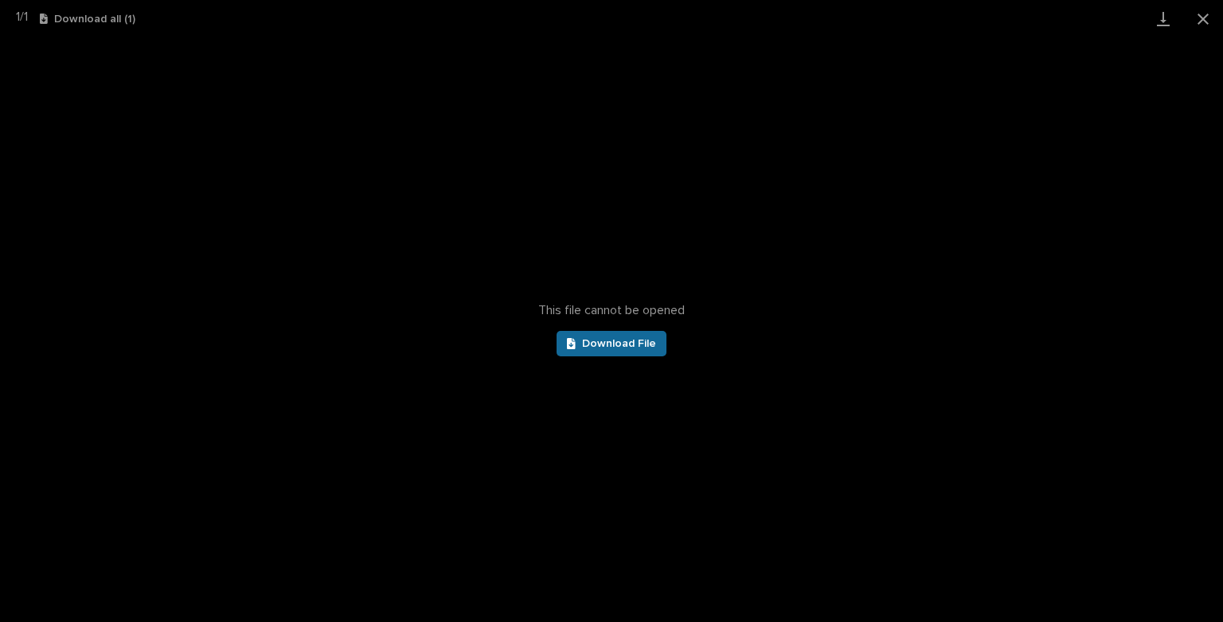
click at [618, 344] on span "Download File" at bounding box center [619, 343] width 74 height 11
click at [1202, 25] on button "Close gallery" at bounding box center [1203, 18] width 40 height 37
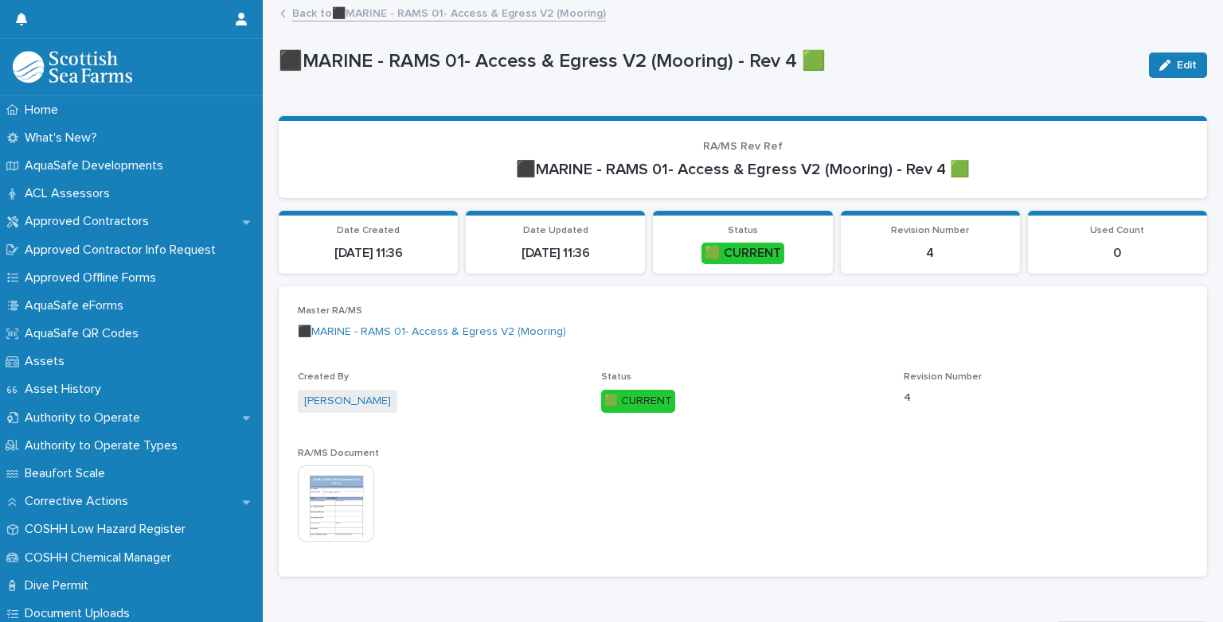
click at [310, 17] on link "Back to ⬛MARINE - RAMS 01- Access & Egress V2 (Mooring)" at bounding box center [449, 12] width 314 height 18
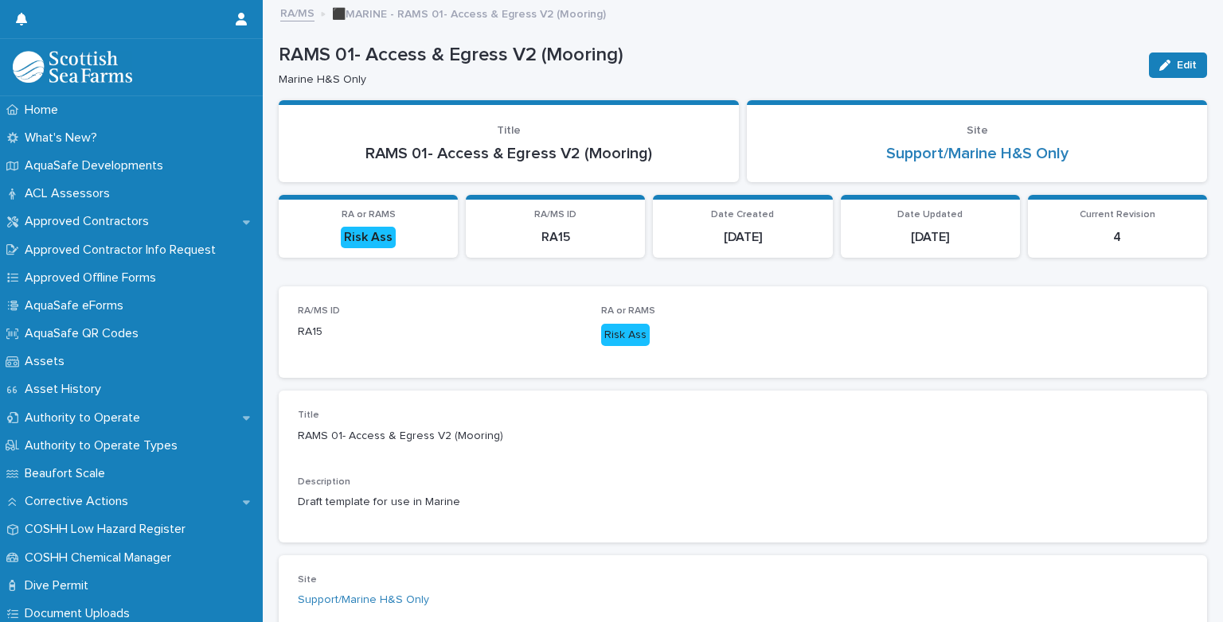
click at [310, 17] on link "RA/MS" at bounding box center [297, 12] width 34 height 18
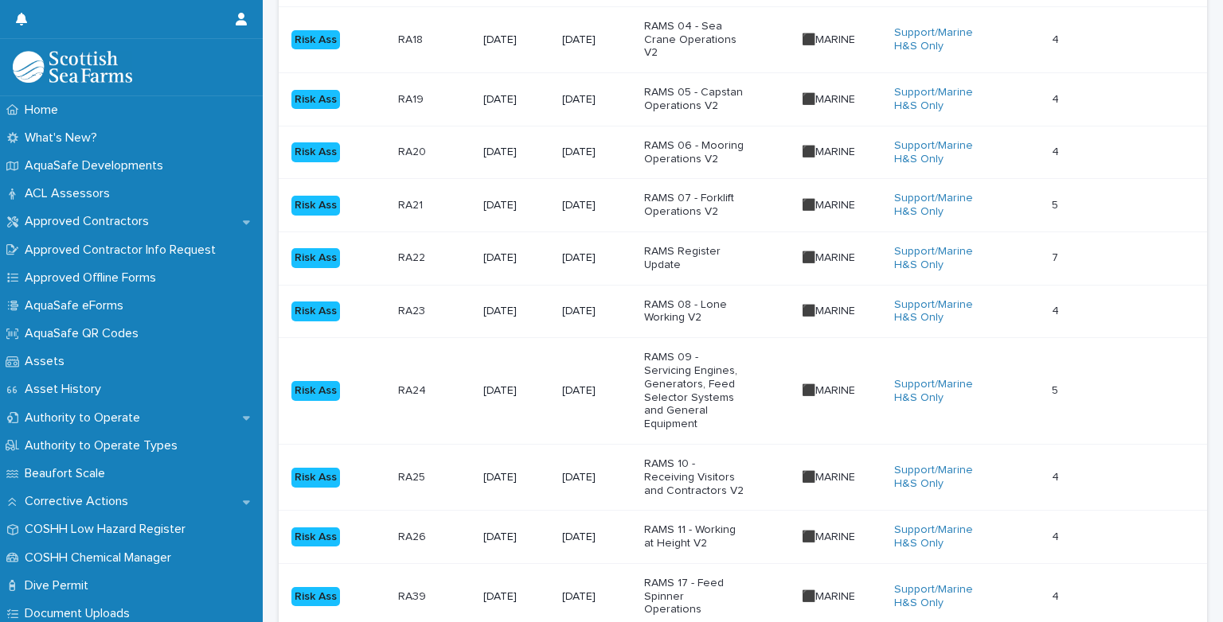
scroll to position [484, 0]
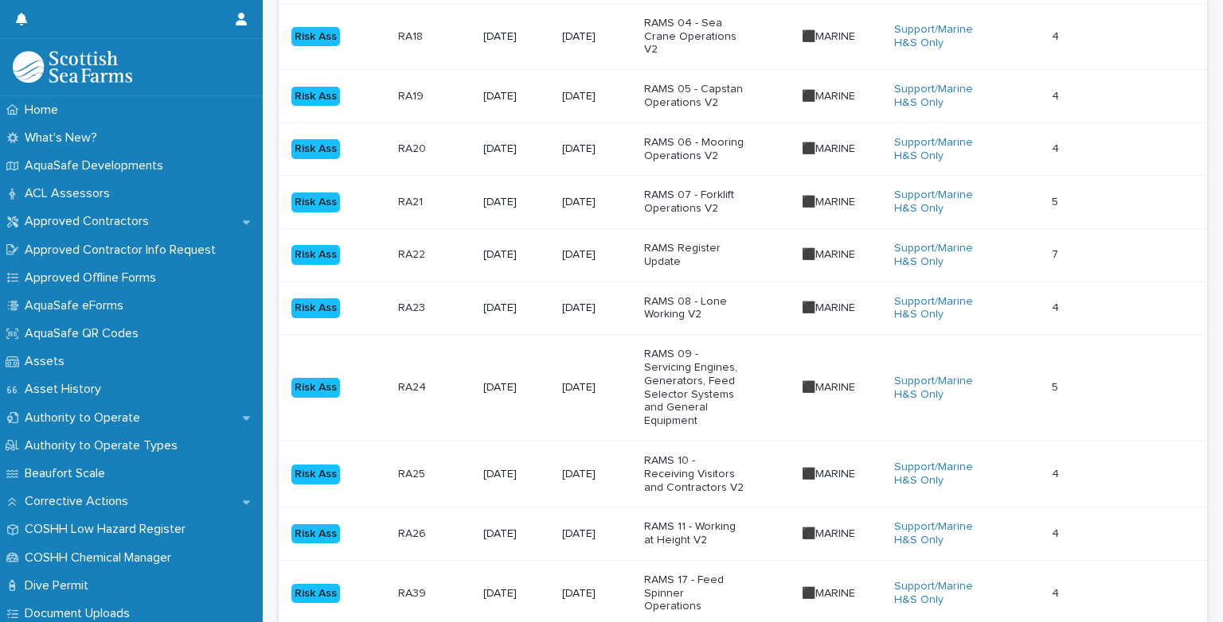
click at [1055, 247] on p "7" at bounding box center [1056, 253] width 10 height 17
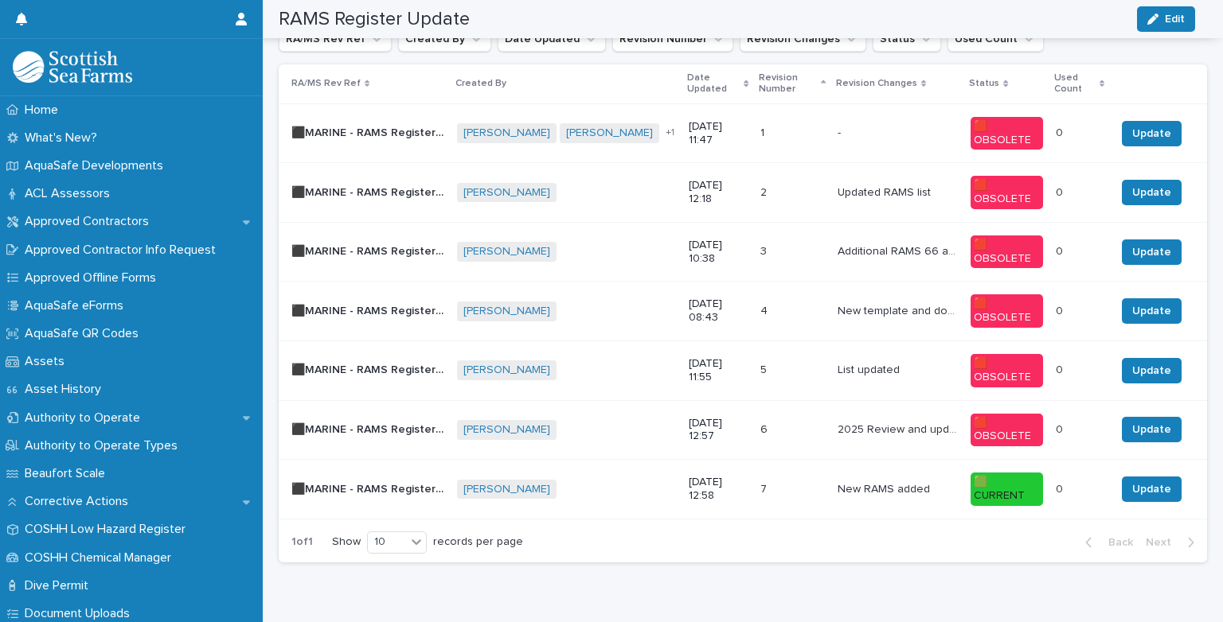
scroll to position [731, 0]
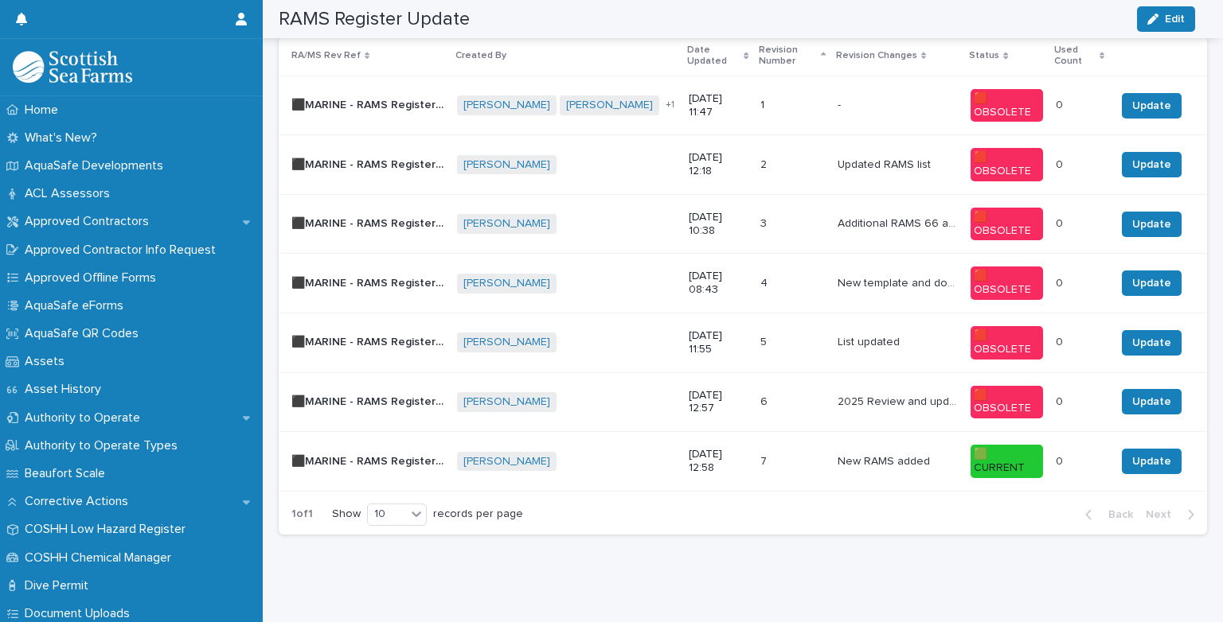
click at [888, 463] on p "New RAMS added" at bounding box center [885, 460] width 96 height 17
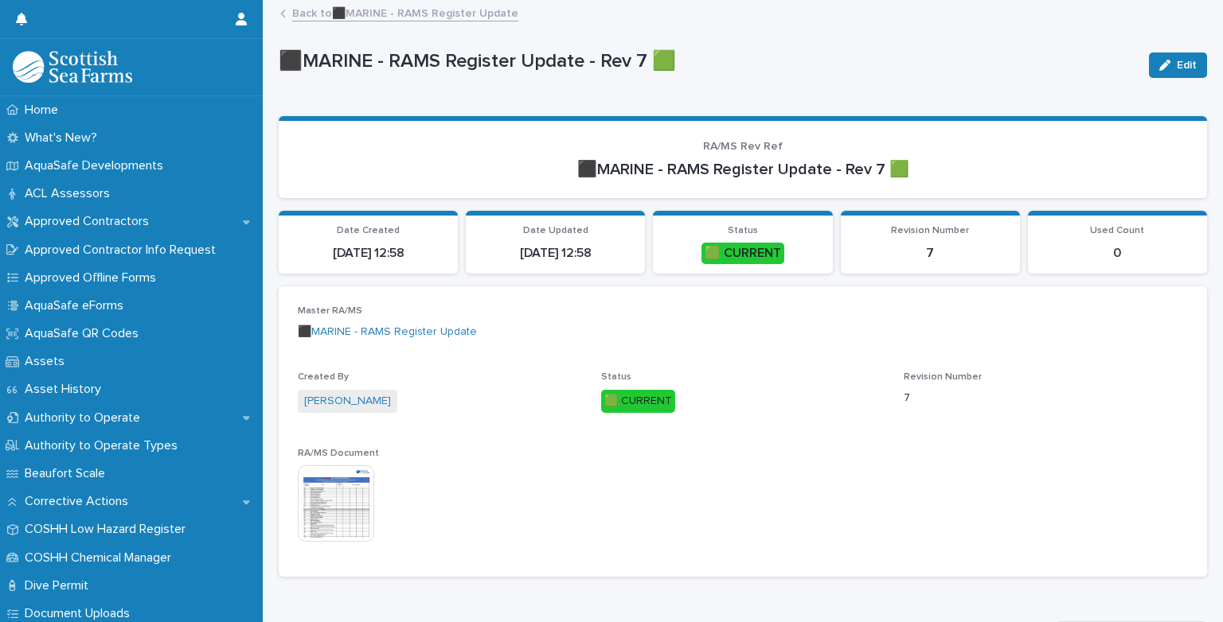
click at [370, 493] on img at bounding box center [336, 504] width 76 height 76
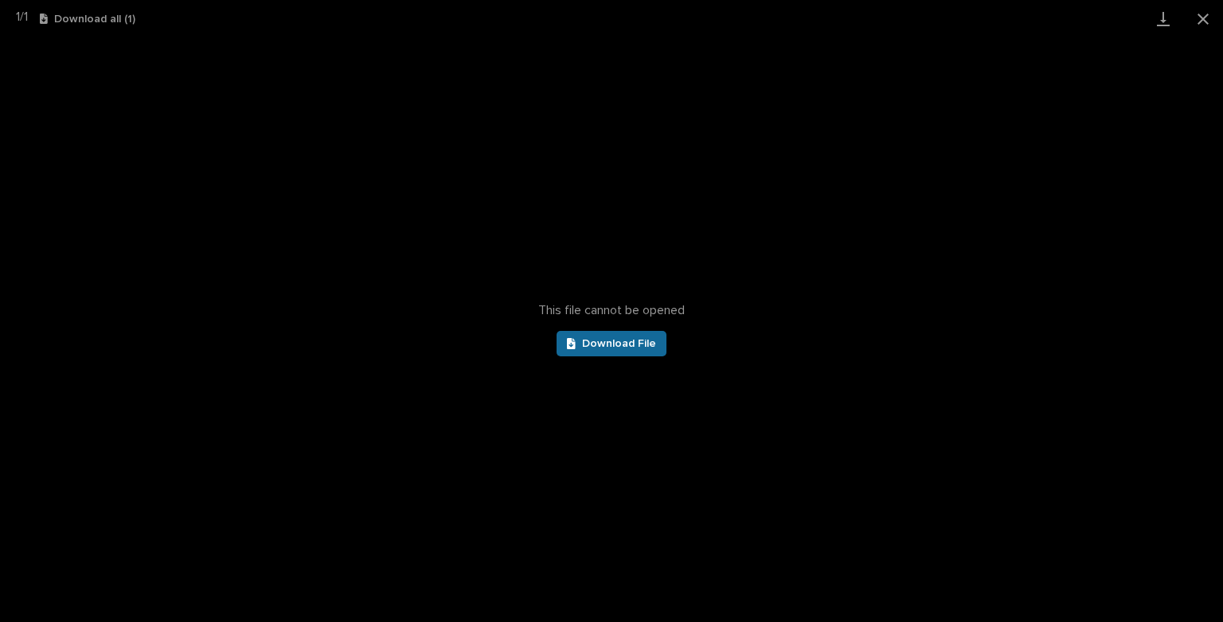
click at [613, 345] on span "Download File" at bounding box center [619, 343] width 74 height 11
